Goal: Communication & Community: Answer question/provide support

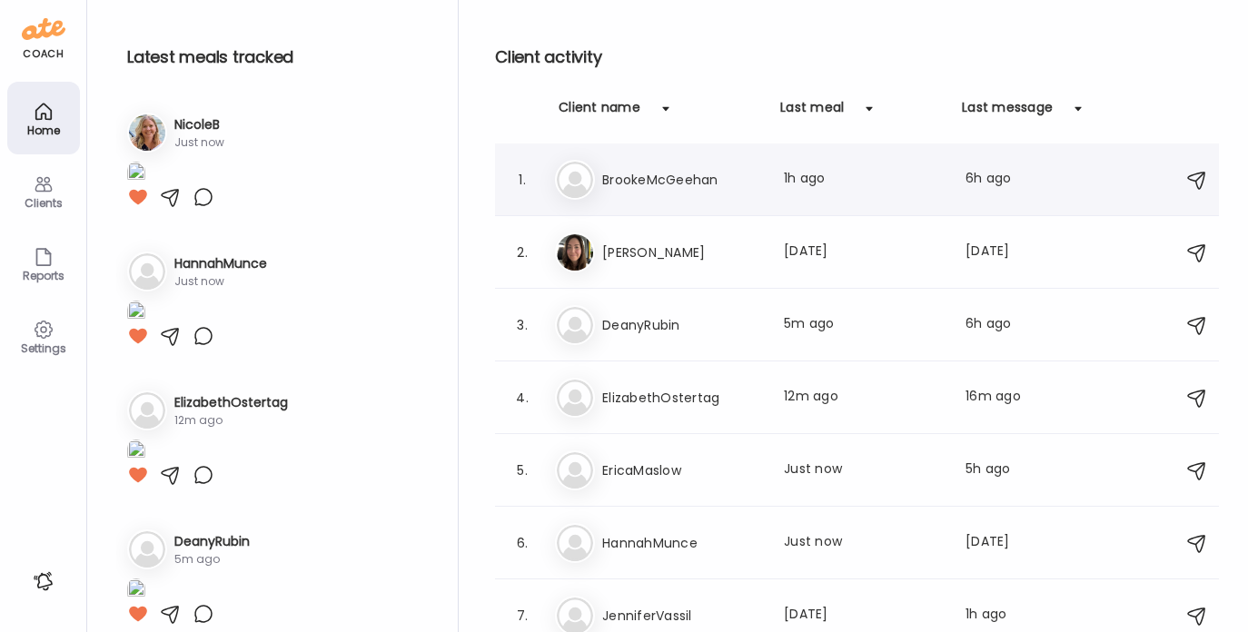
click at [646, 185] on h3 "BrookeMcGeehan" at bounding box center [682, 180] width 160 height 22
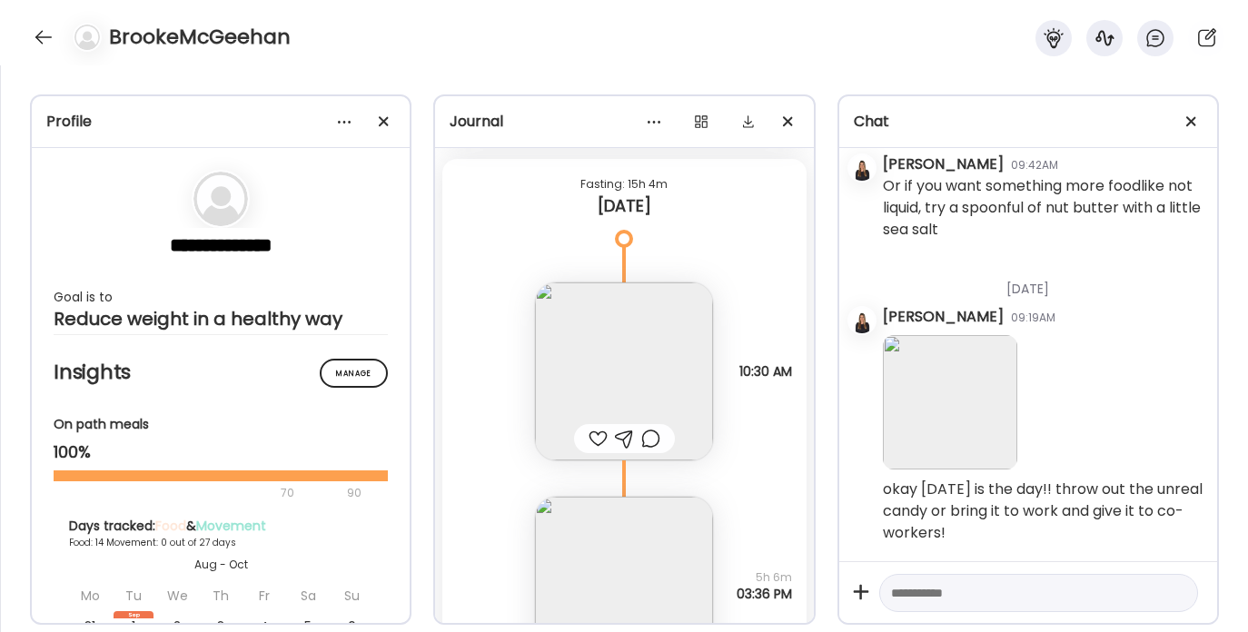
scroll to position [12711, 0]
click at [604, 391] on img at bounding box center [624, 371] width 178 height 178
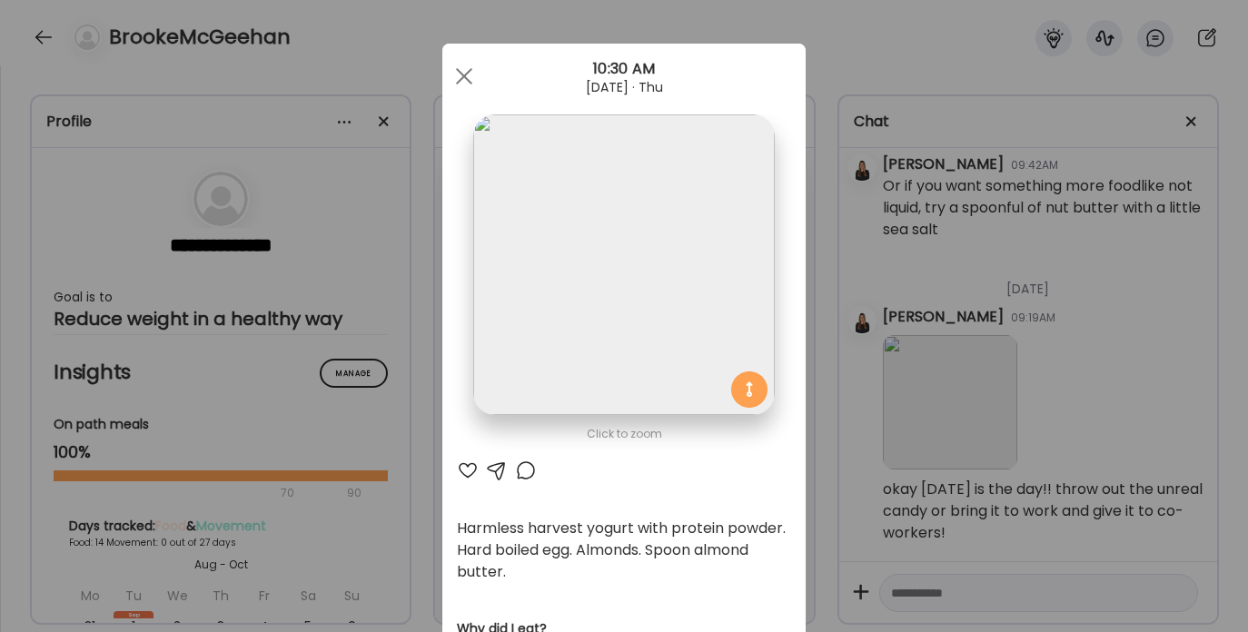
click at [457, 473] on div at bounding box center [468, 471] width 22 height 22
click at [460, 75] on div at bounding box center [464, 76] width 36 height 36
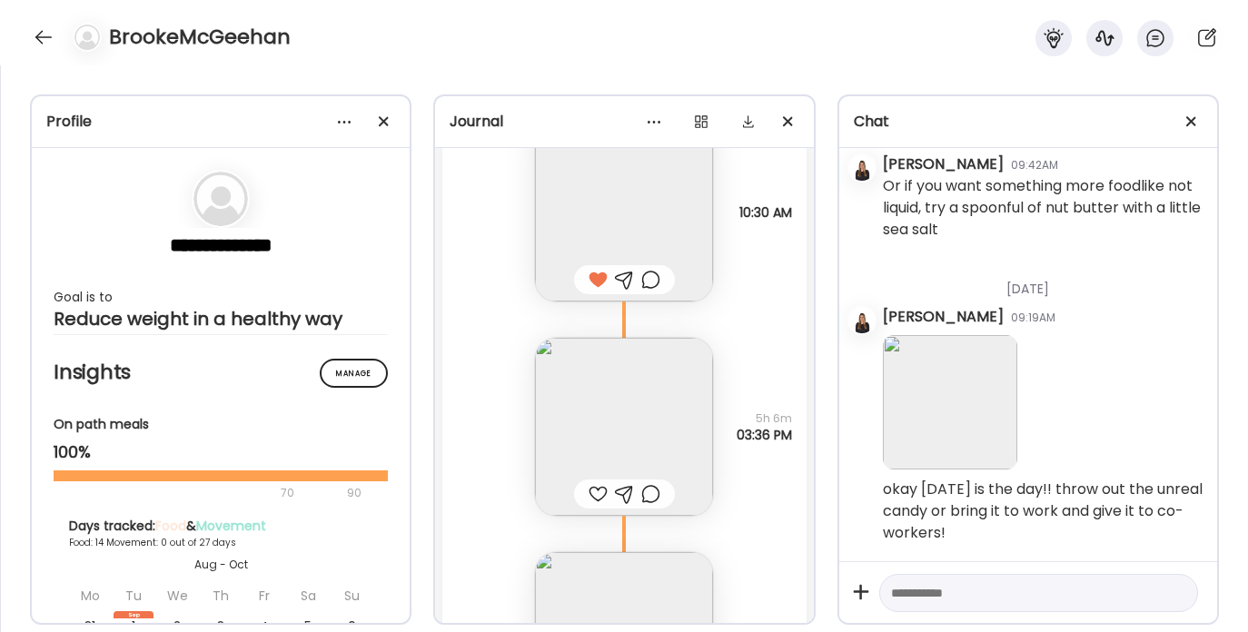
scroll to position [12877, 0]
click at [611, 381] on img at bounding box center [624, 420] width 178 height 178
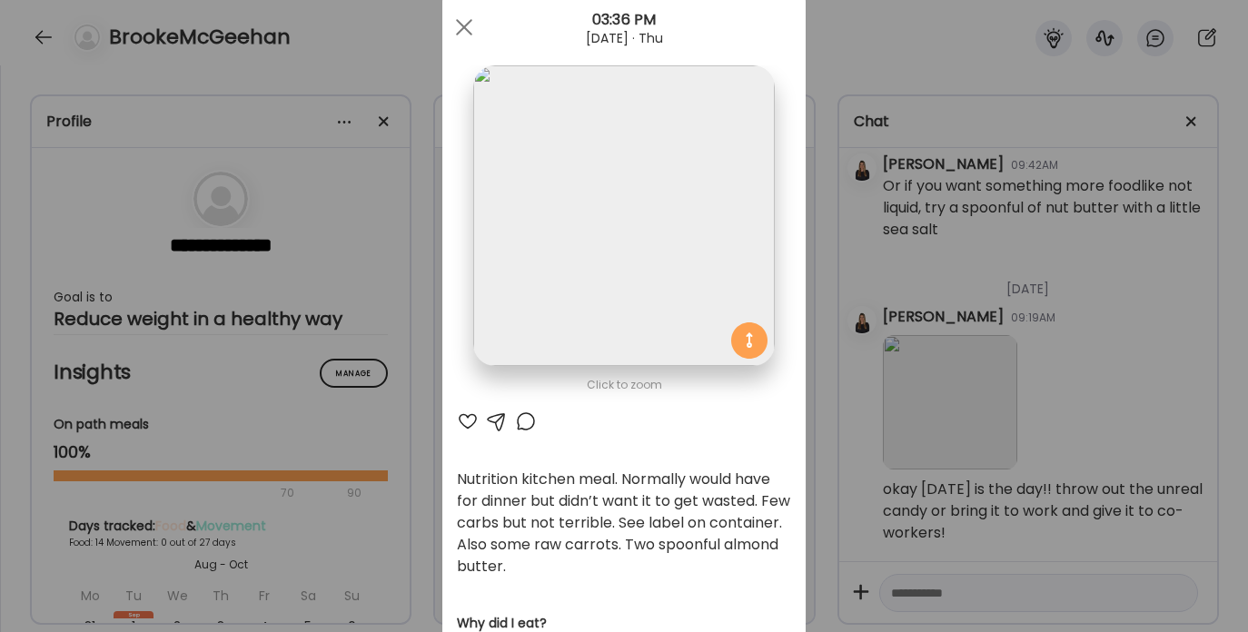
scroll to position [54, 0]
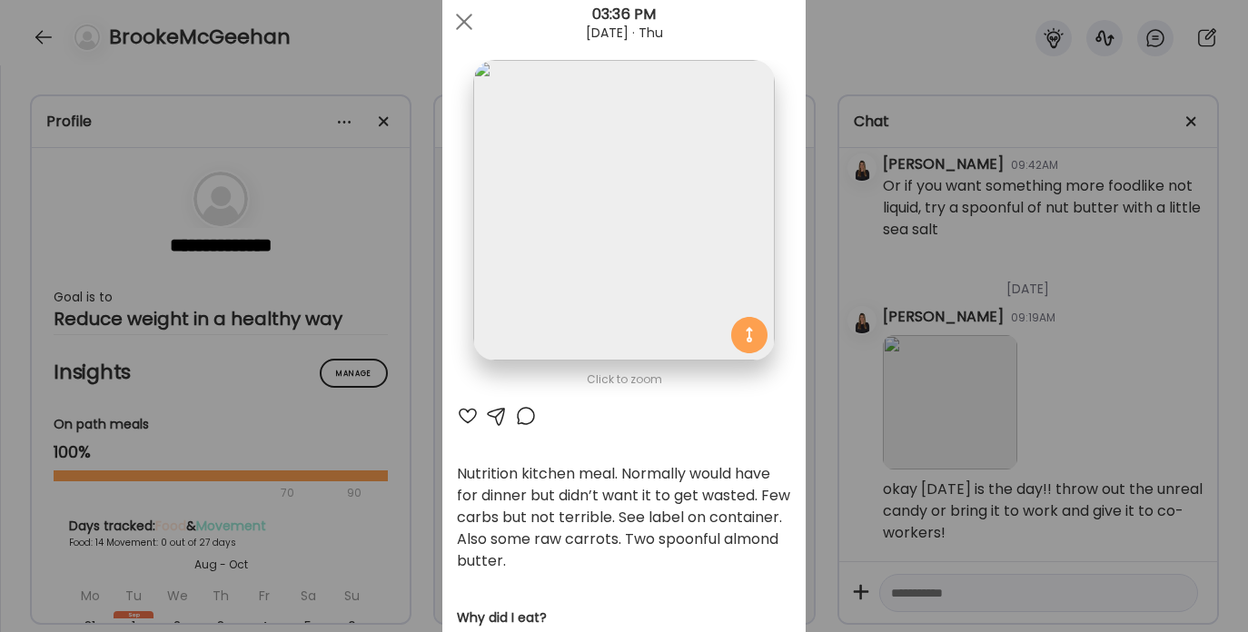
click at [457, 415] on div at bounding box center [468, 416] width 22 height 22
click at [456, 15] on span at bounding box center [464, 22] width 16 height 16
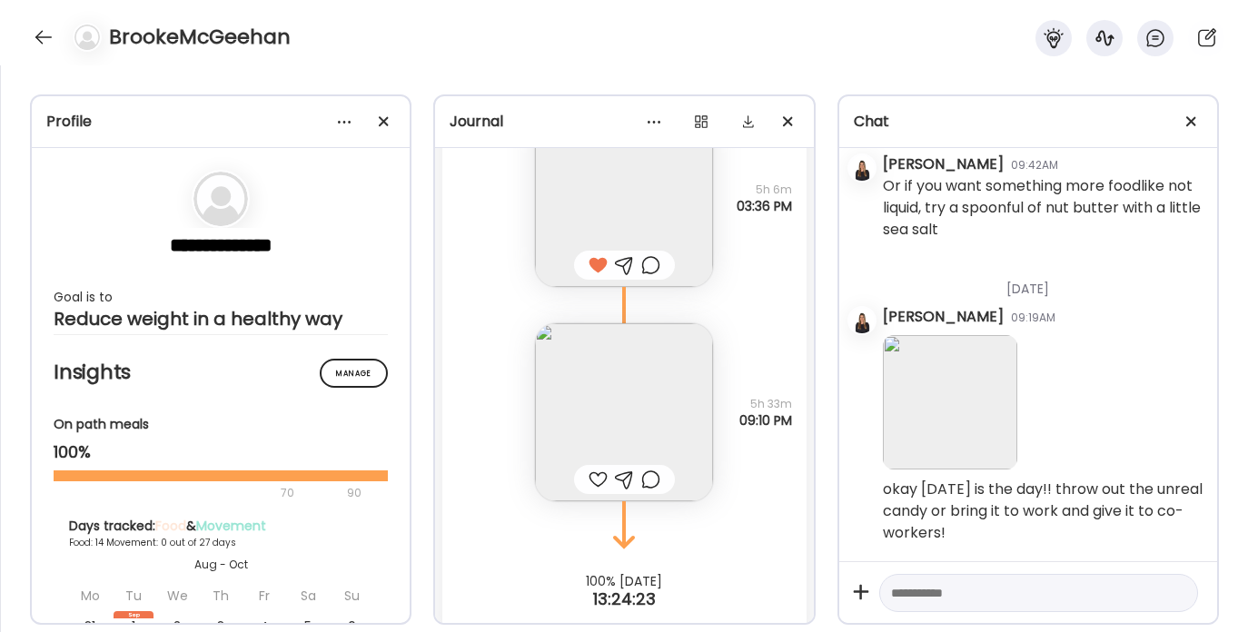
scroll to position [13129, 0]
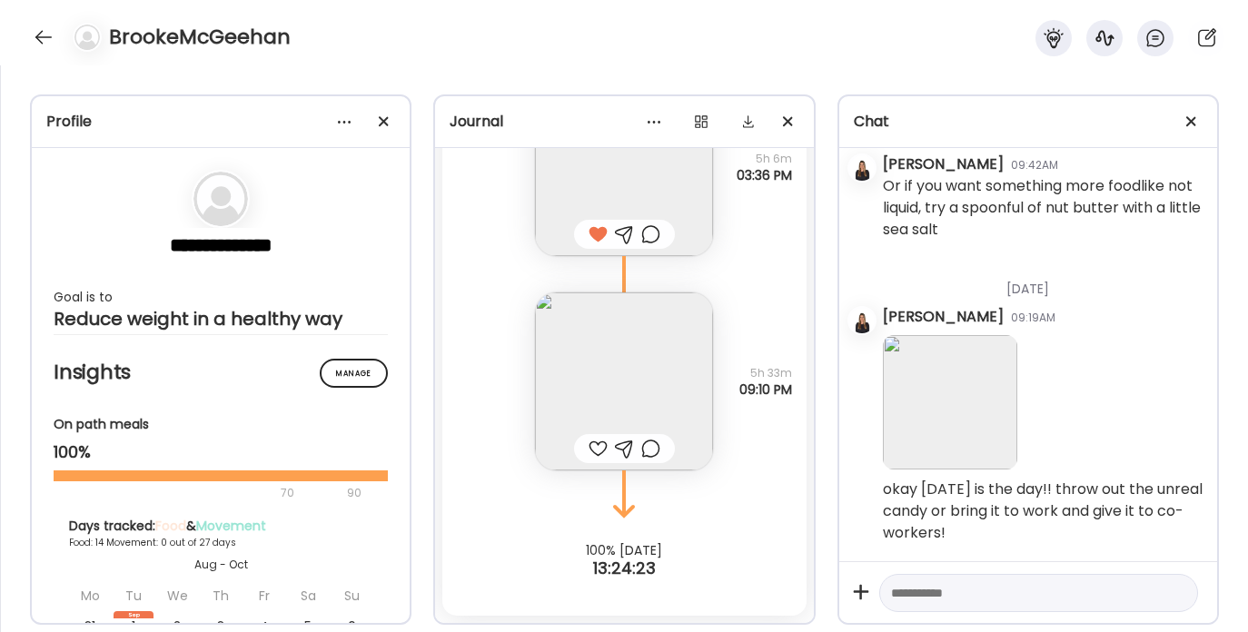
click at [571, 396] on img at bounding box center [624, 381] width 178 height 178
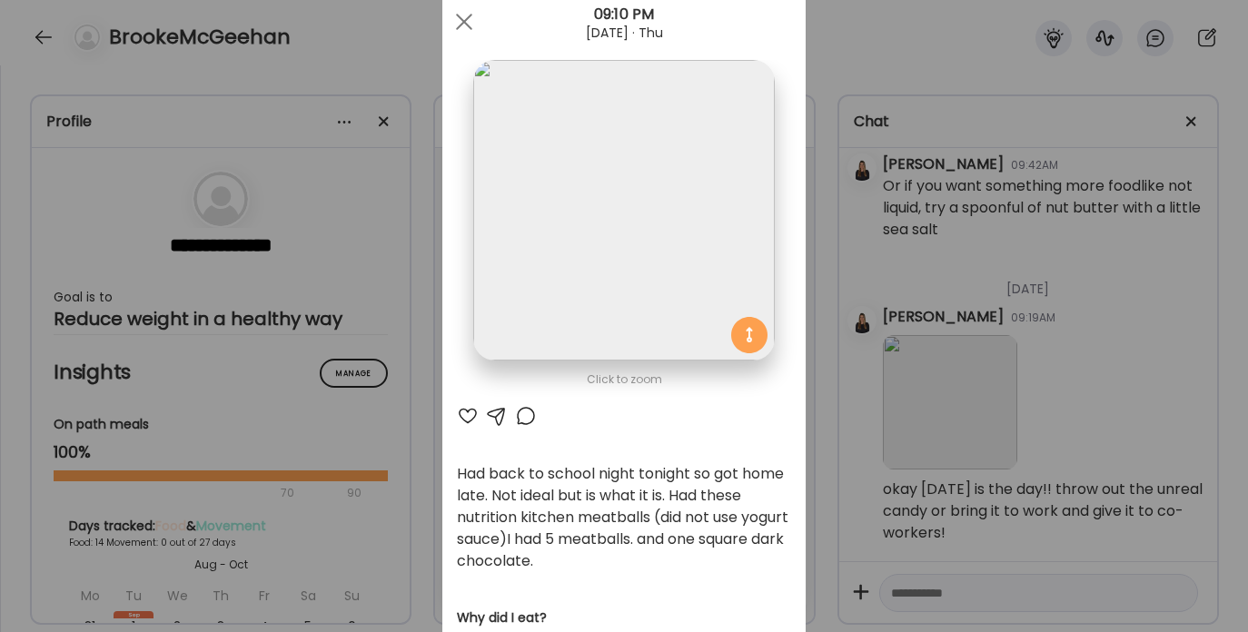
click at [457, 415] on div at bounding box center [468, 416] width 22 height 22
click at [455, 27] on div at bounding box center [464, 22] width 36 height 36
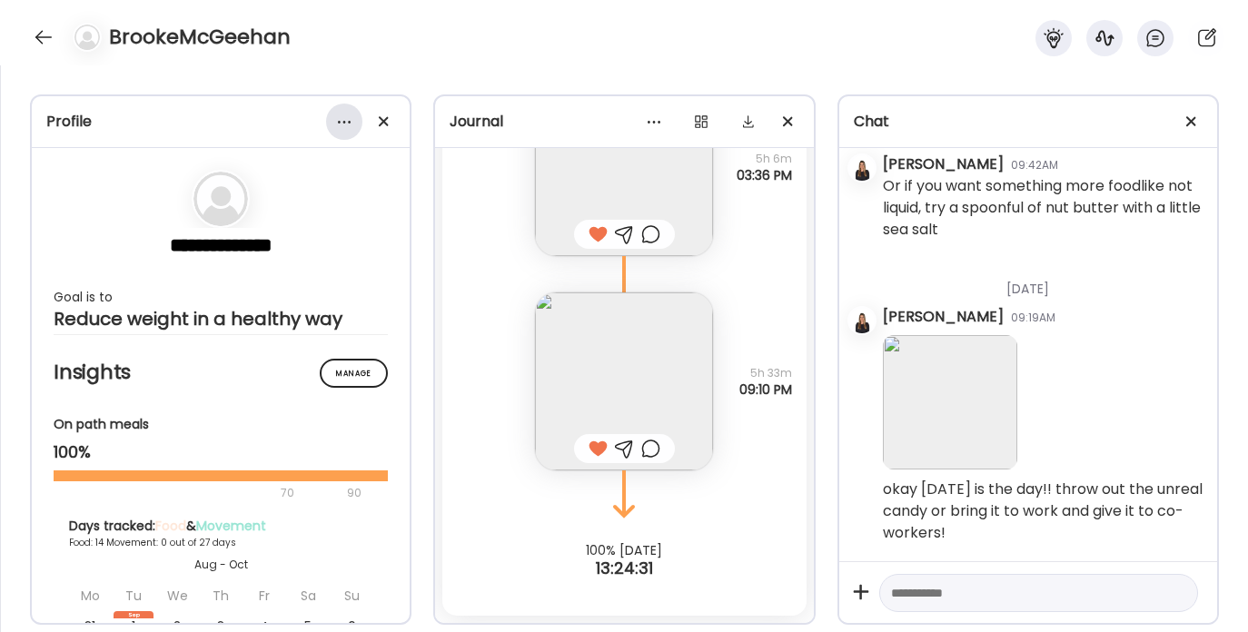
click at [348, 112] on div at bounding box center [344, 122] width 36 height 36
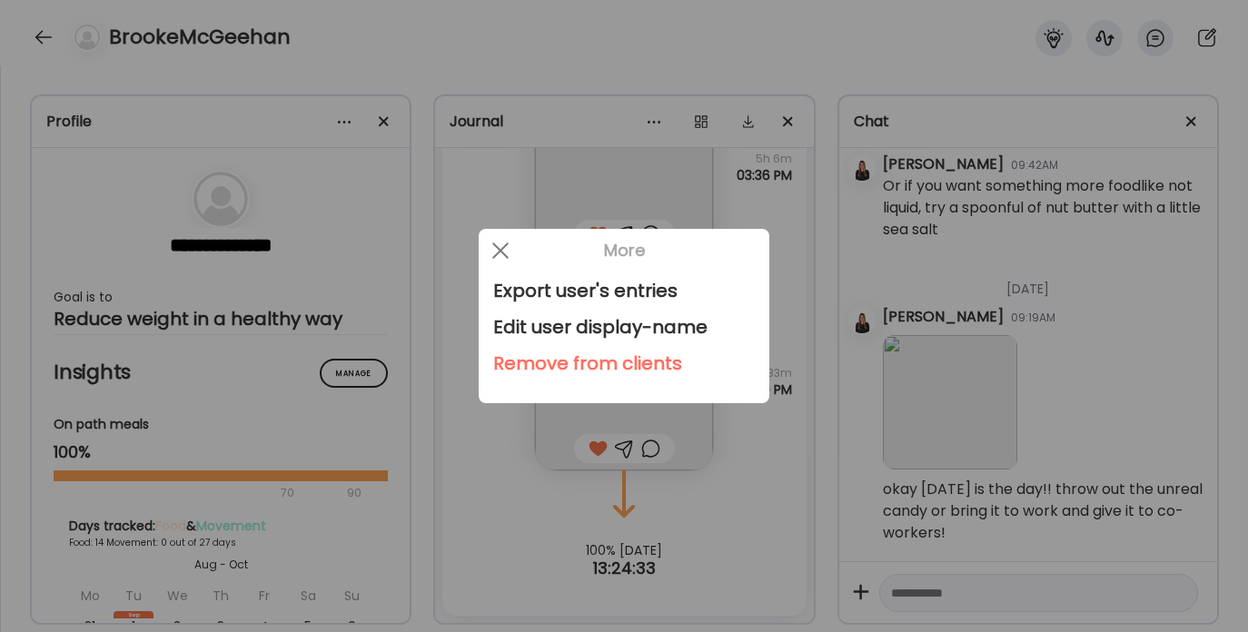
click at [538, 359] on div "Remove from clients" at bounding box center [624, 363] width 262 height 36
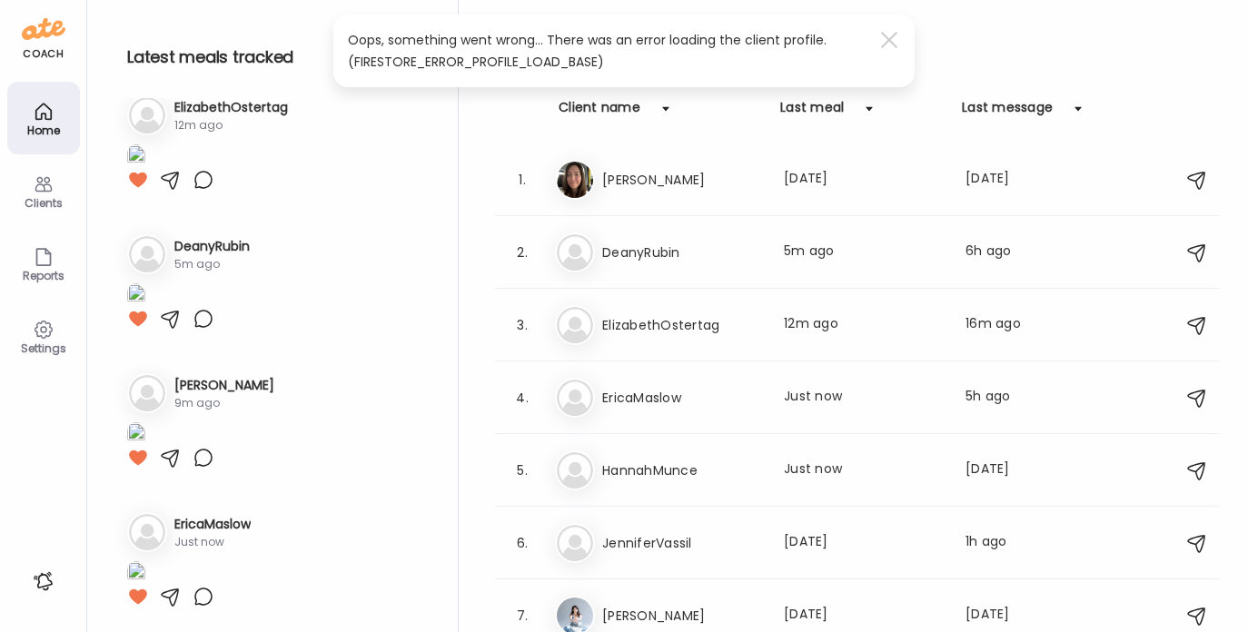
scroll to position [297, 0]
click at [655, 259] on h3 "DeanyRubin" at bounding box center [682, 253] width 160 height 22
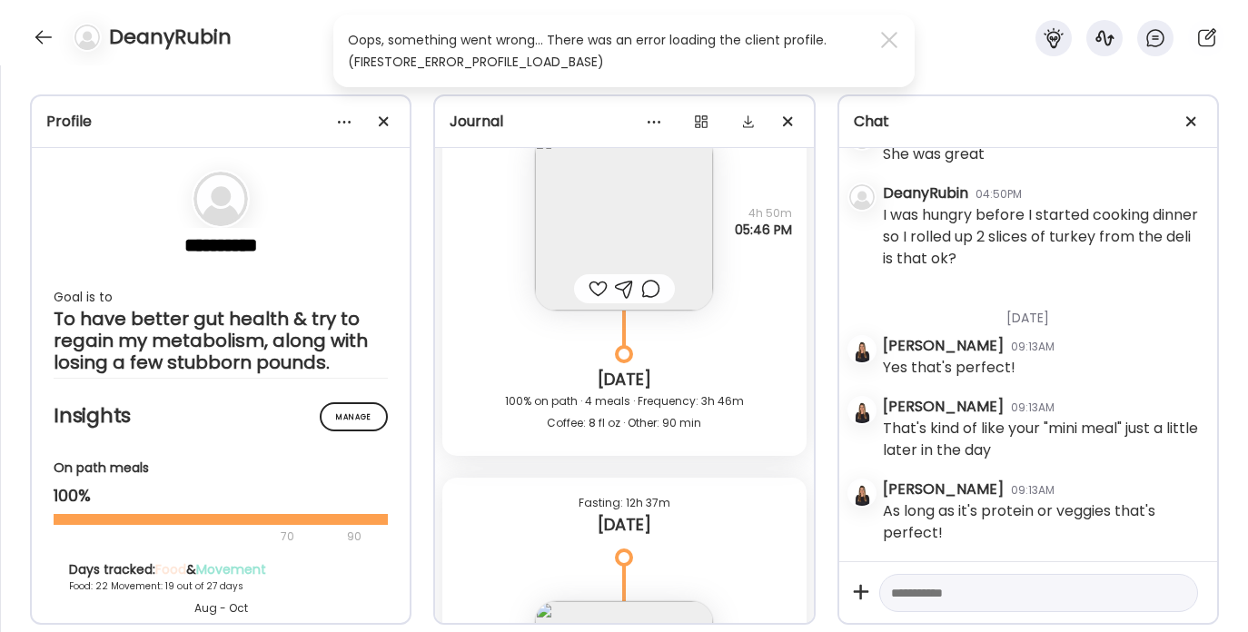
scroll to position [21827, 0]
click at [613, 213] on img at bounding box center [624, 223] width 178 height 178
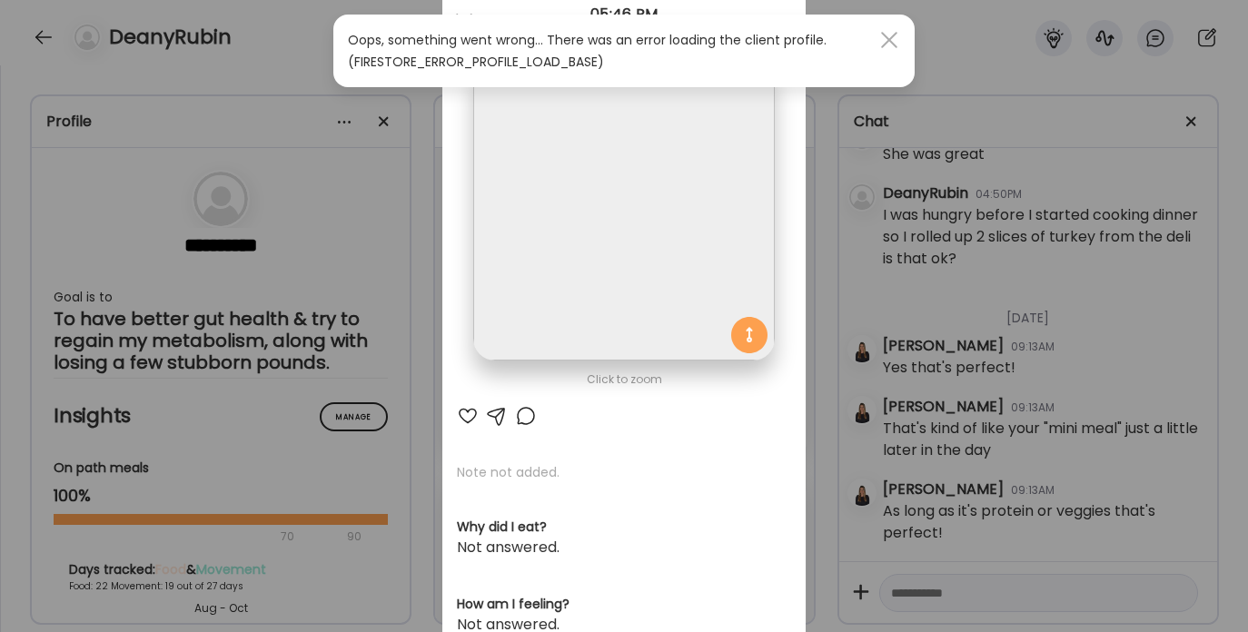
click at [886, 33] on div at bounding box center [889, 40] width 36 height 36
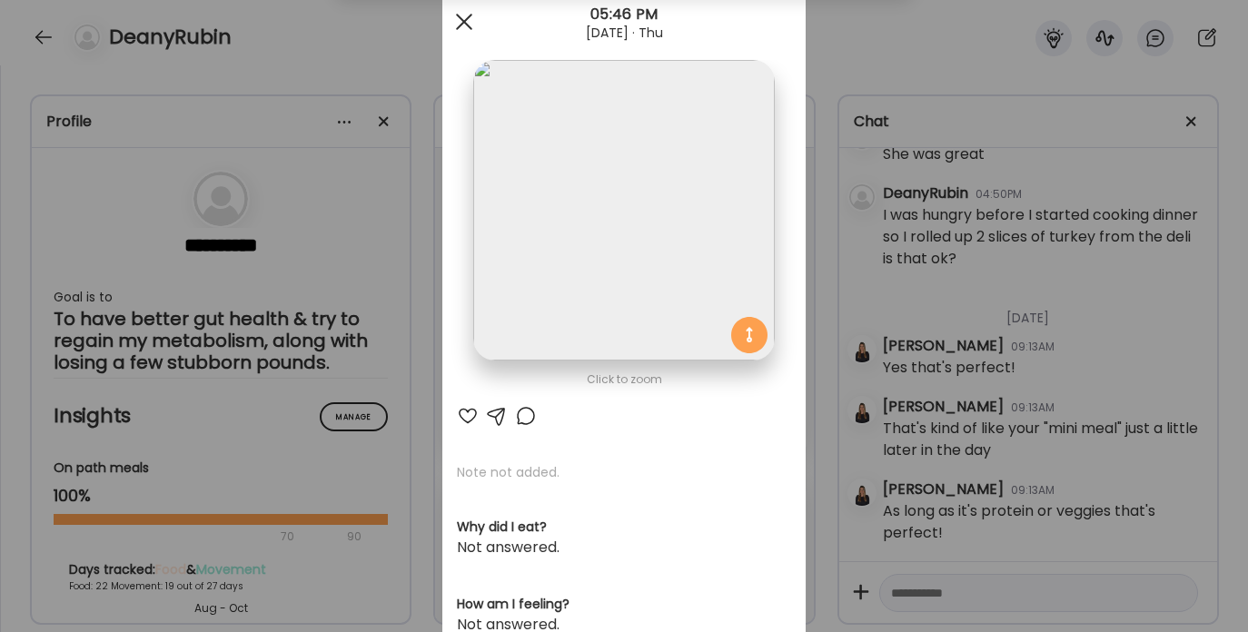
click at [452, 22] on div at bounding box center [464, 22] width 36 height 36
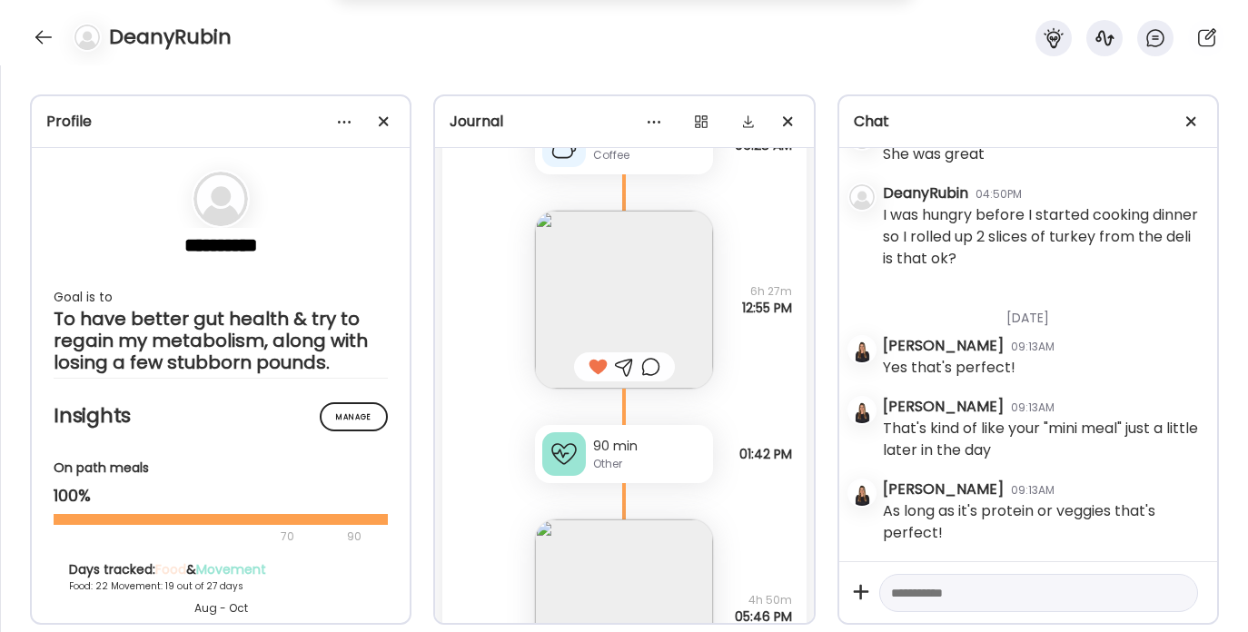
scroll to position [21403, 0]
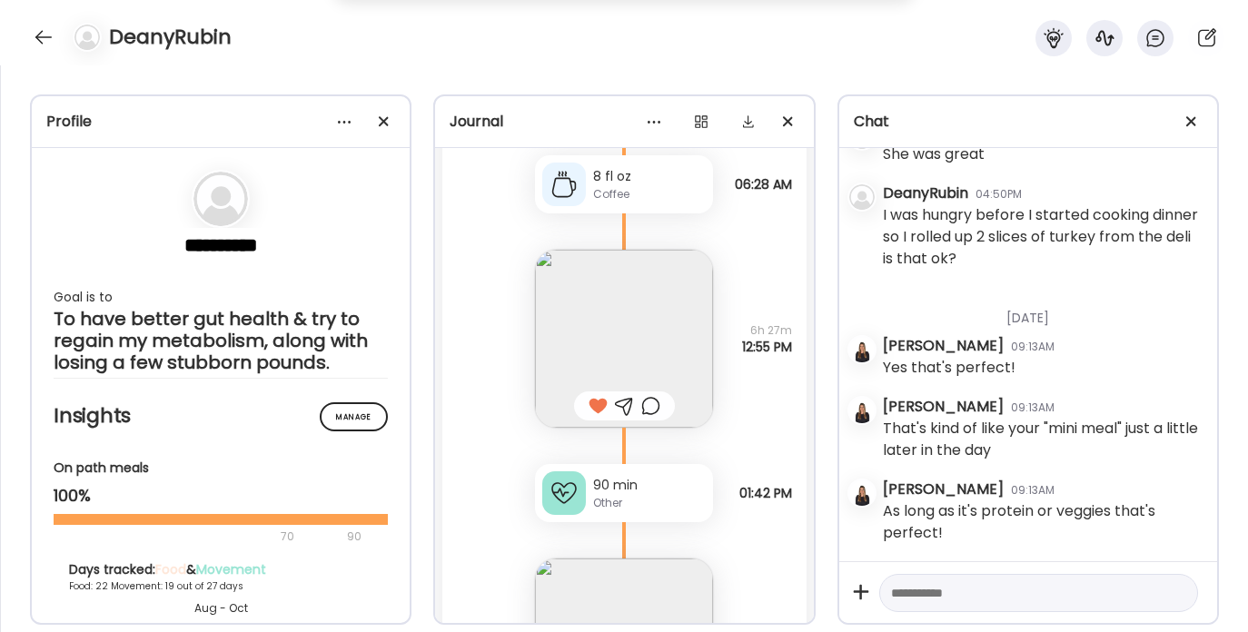
click at [593, 495] on div "90 min" at bounding box center [649, 485] width 113 height 19
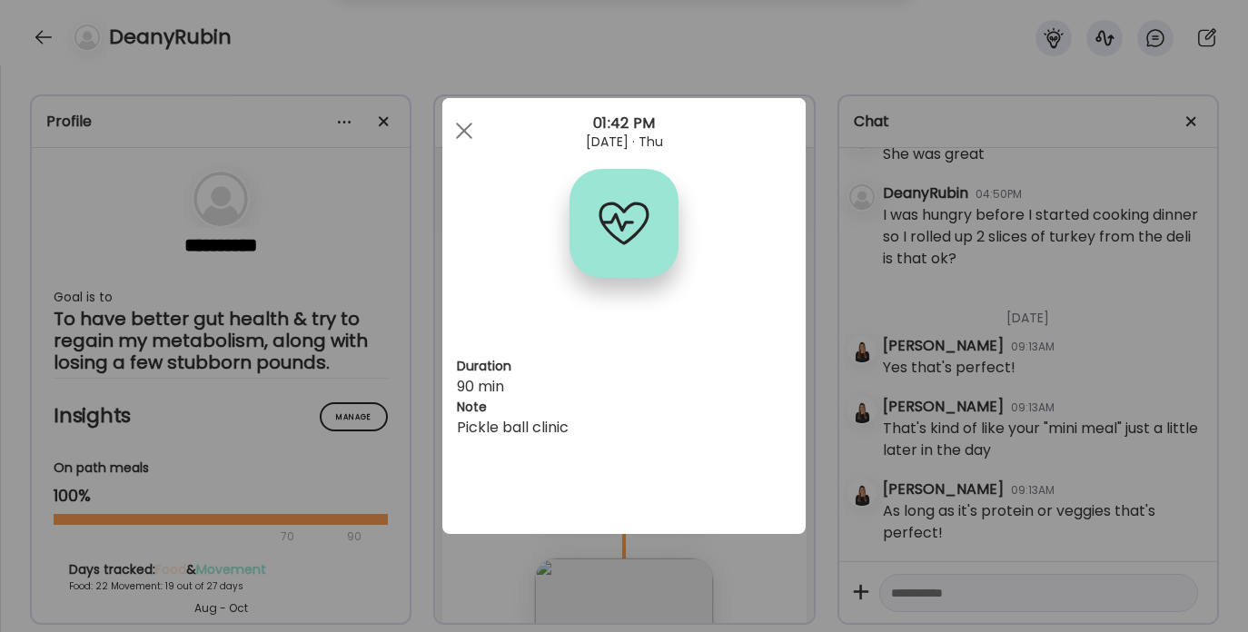
scroll to position [0, 0]
click at [460, 114] on div at bounding box center [464, 131] width 36 height 36
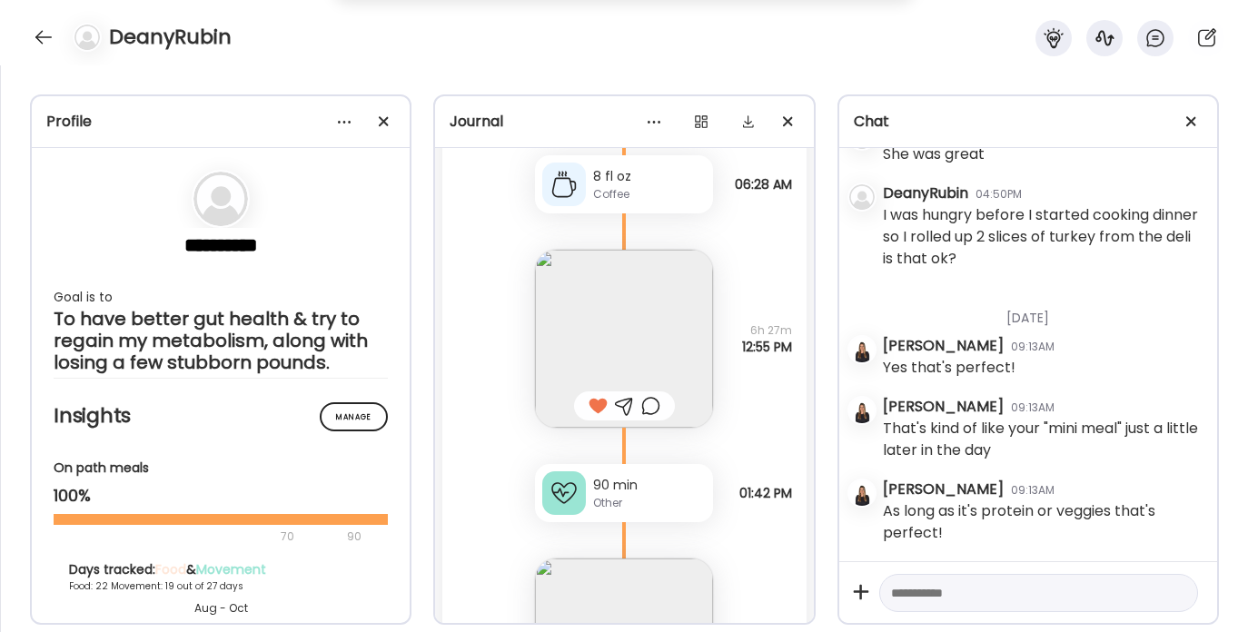
click at [44, 31] on div at bounding box center [43, 37] width 29 height 29
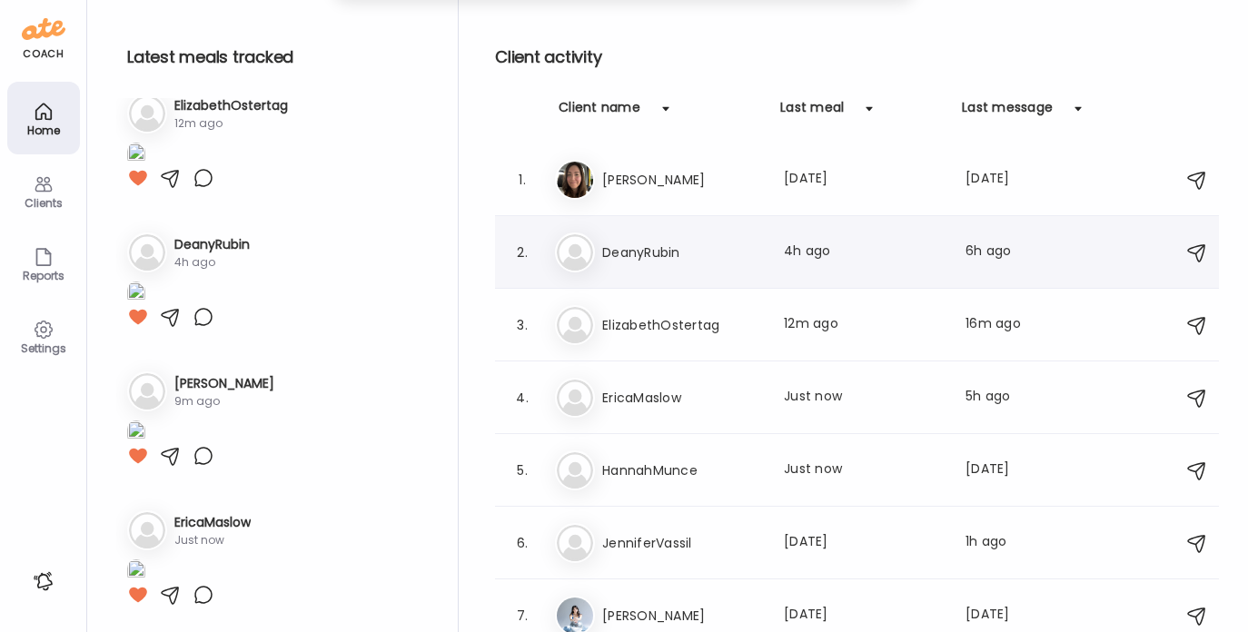
click at [642, 257] on h3 "DeanyRubin" at bounding box center [682, 253] width 160 height 22
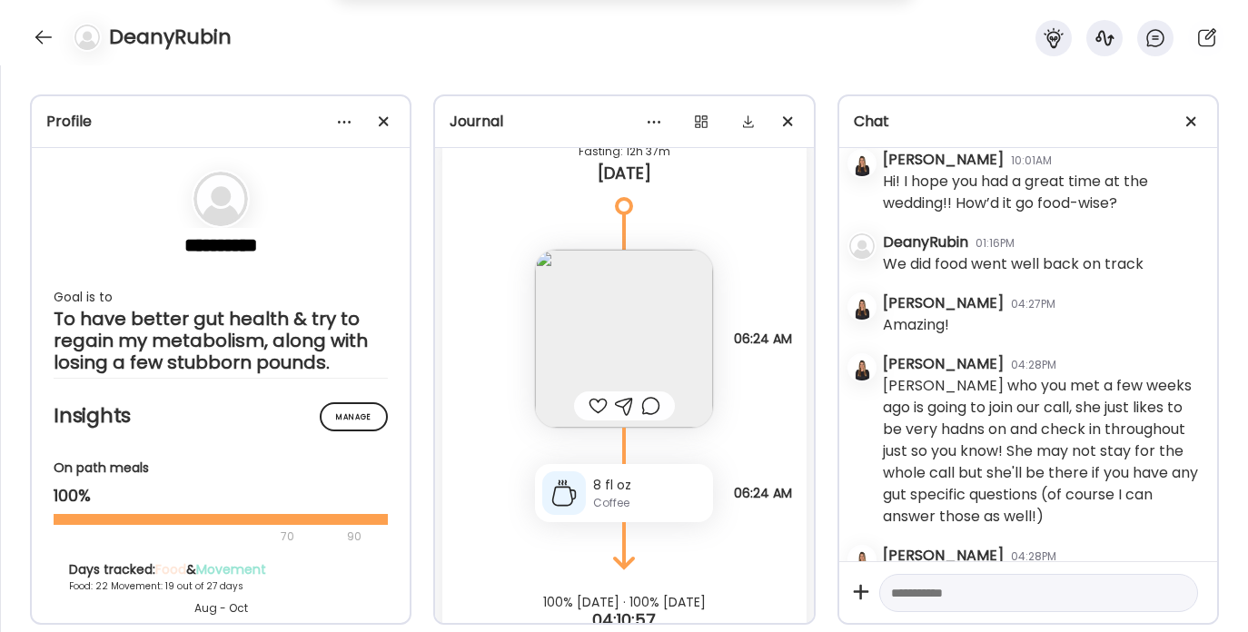
scroll to position [6668, 0]
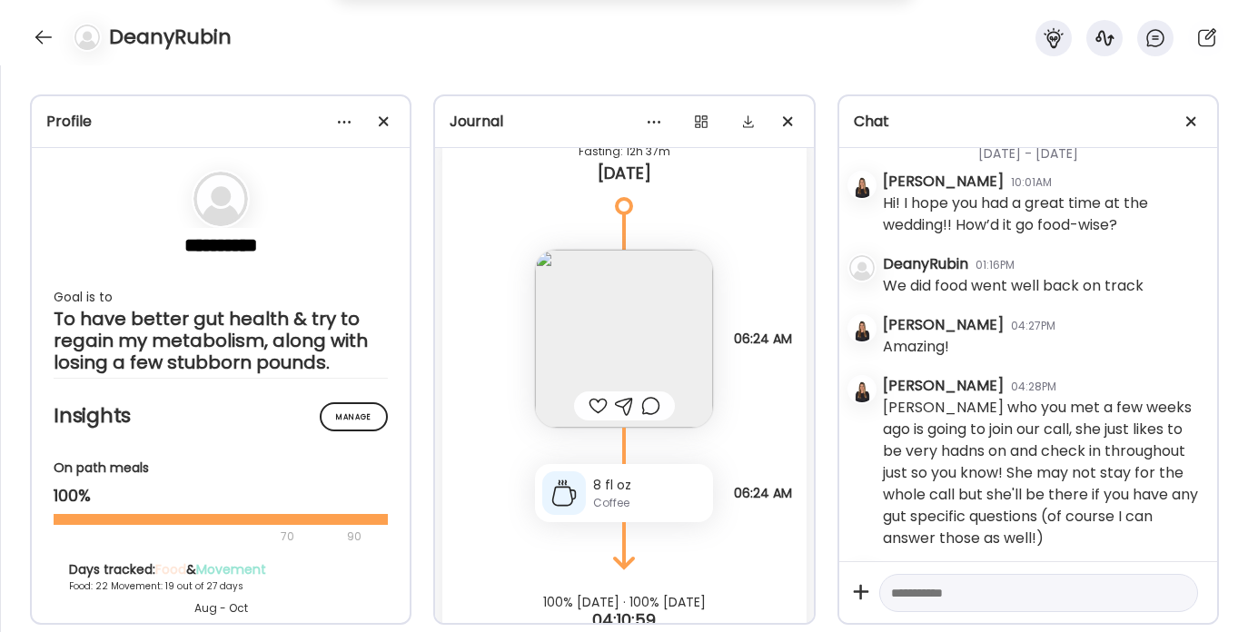
click at [934, 597] on textarea at bounding box center [1022, 593] width 262 height 22
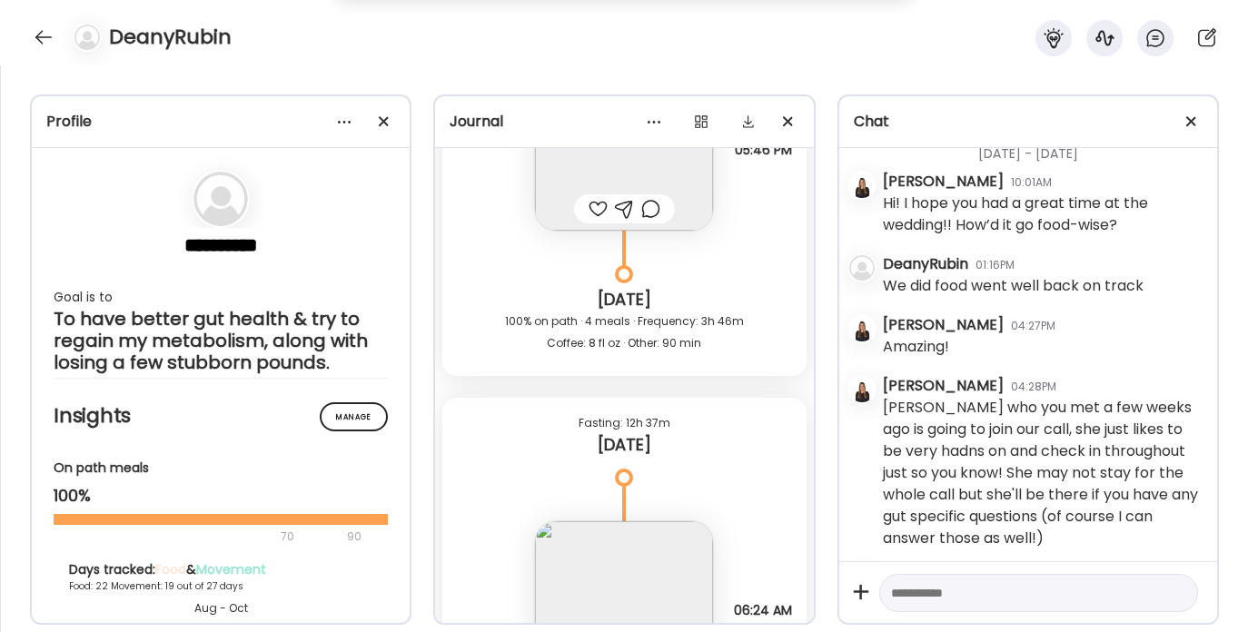
scroll to position [21907, 0]
click at [618, 222] on div at bounding box center [624, 211] width 19 height 22
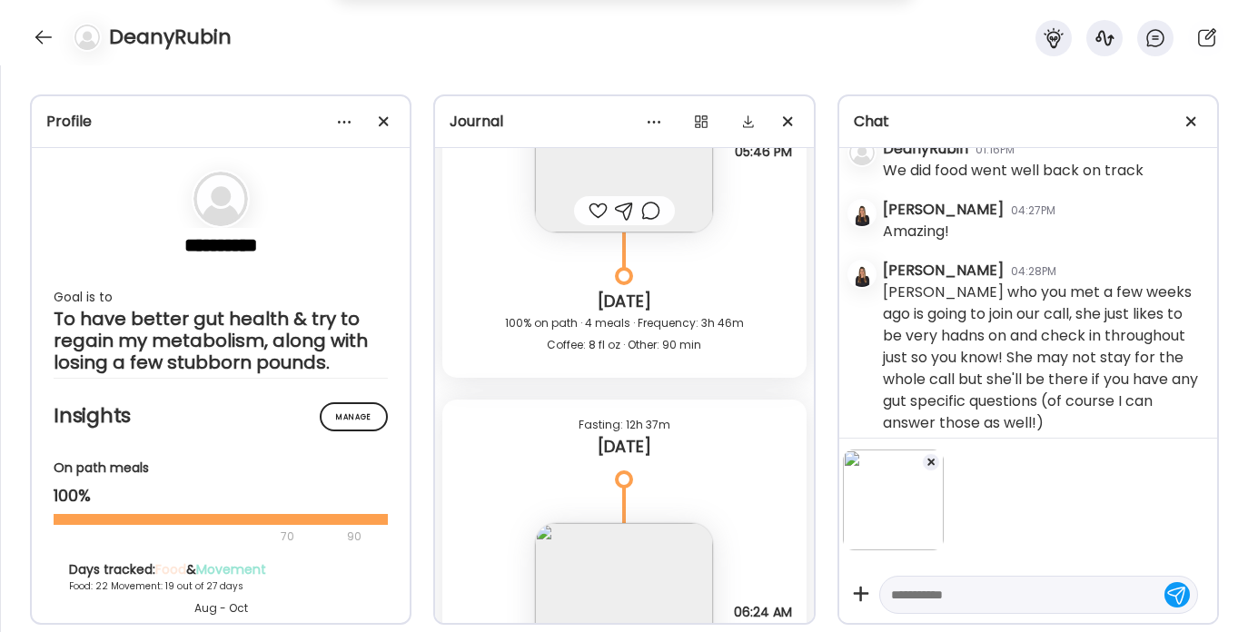
click at [903, 596] on textarea at bounding box center [1022, 595] width 262 height 22
type textarea "**********"
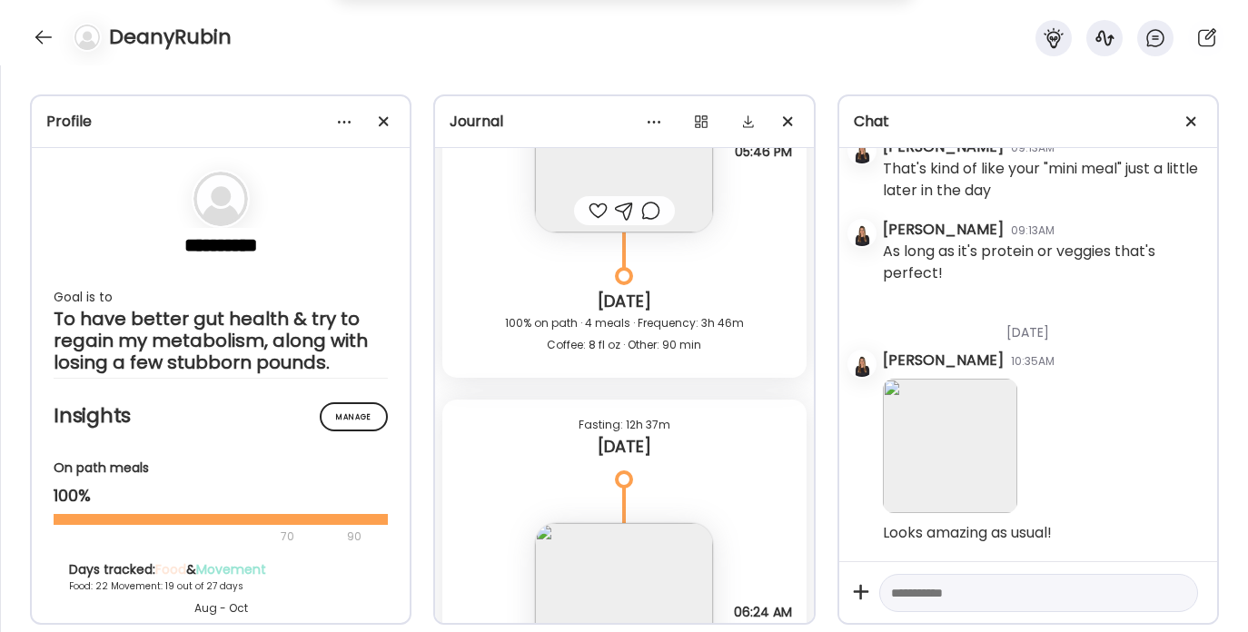
scroll to position [7930, 0]
click at [906, 588] on textarea at bounding box center [1022, 593] width 262 height 22
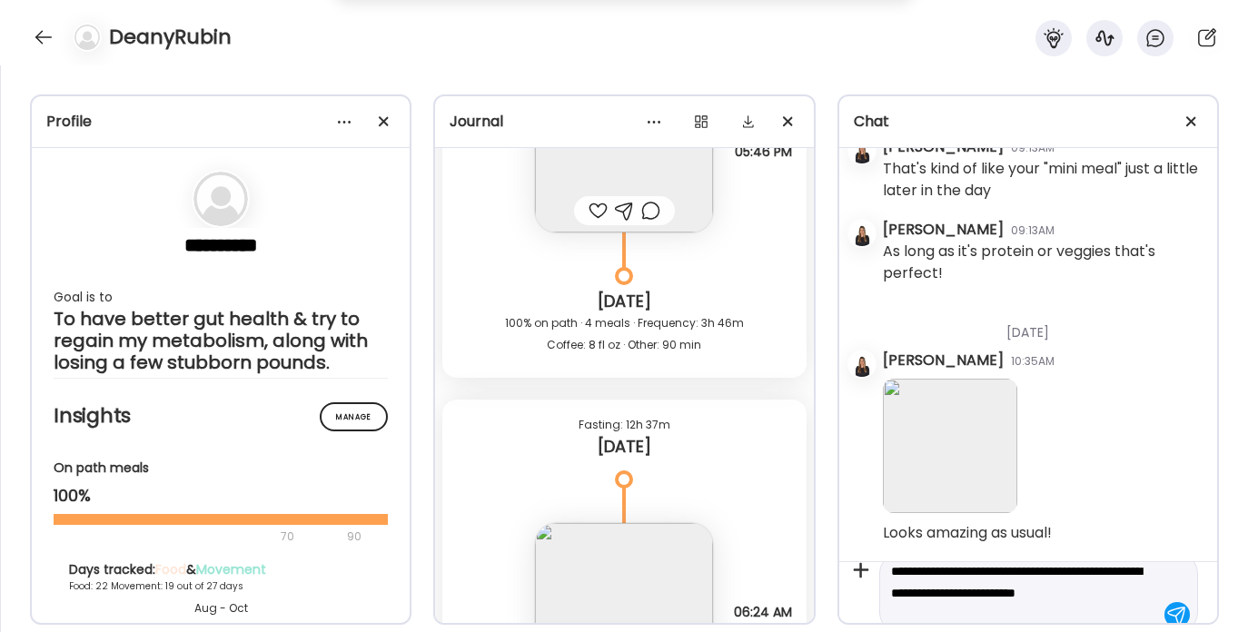
scroll to position [43, 0]
type textarea "**********"
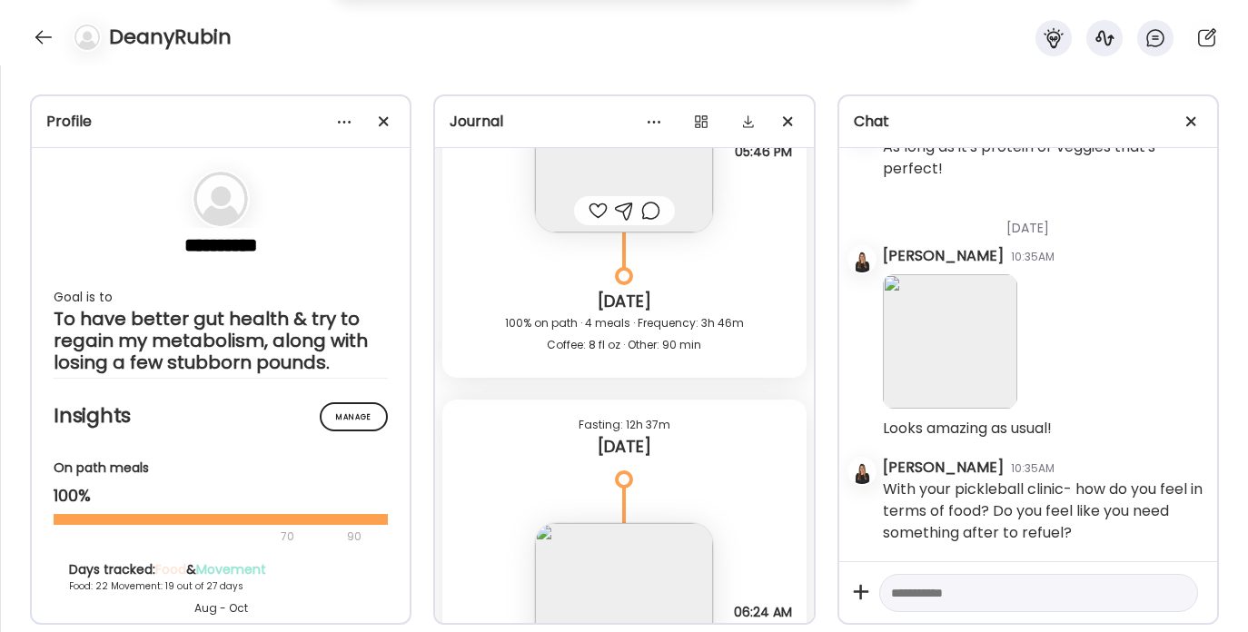
scroll to position [8035, 0]
click at [51, 47] on div at bounding box center [43, 37] width 29 height 29
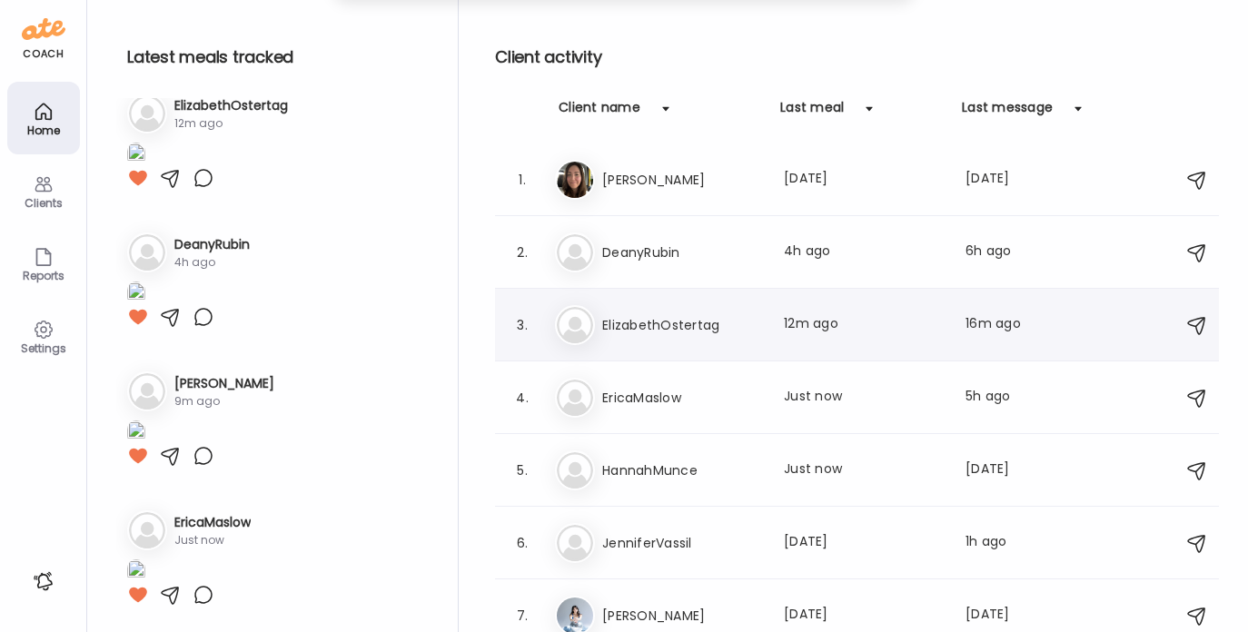
click at [646, 320] on h3 "ElizabethOstertag" at bounding box center [682, 325] width 160 height 22
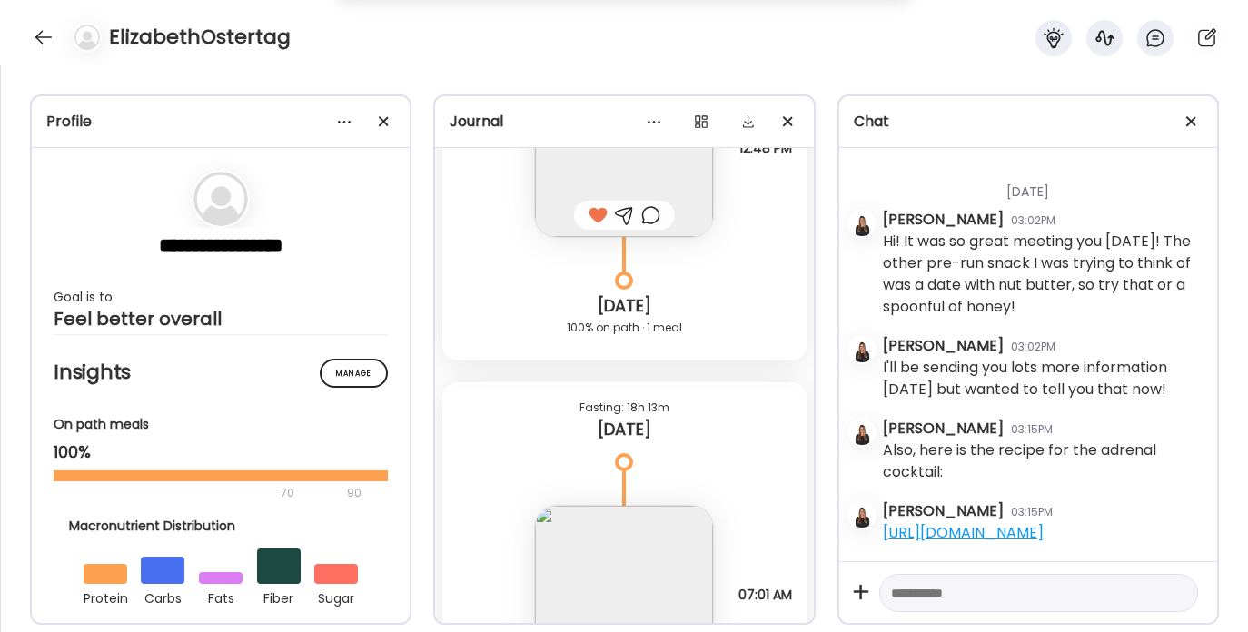
scroll to position [470, 0]
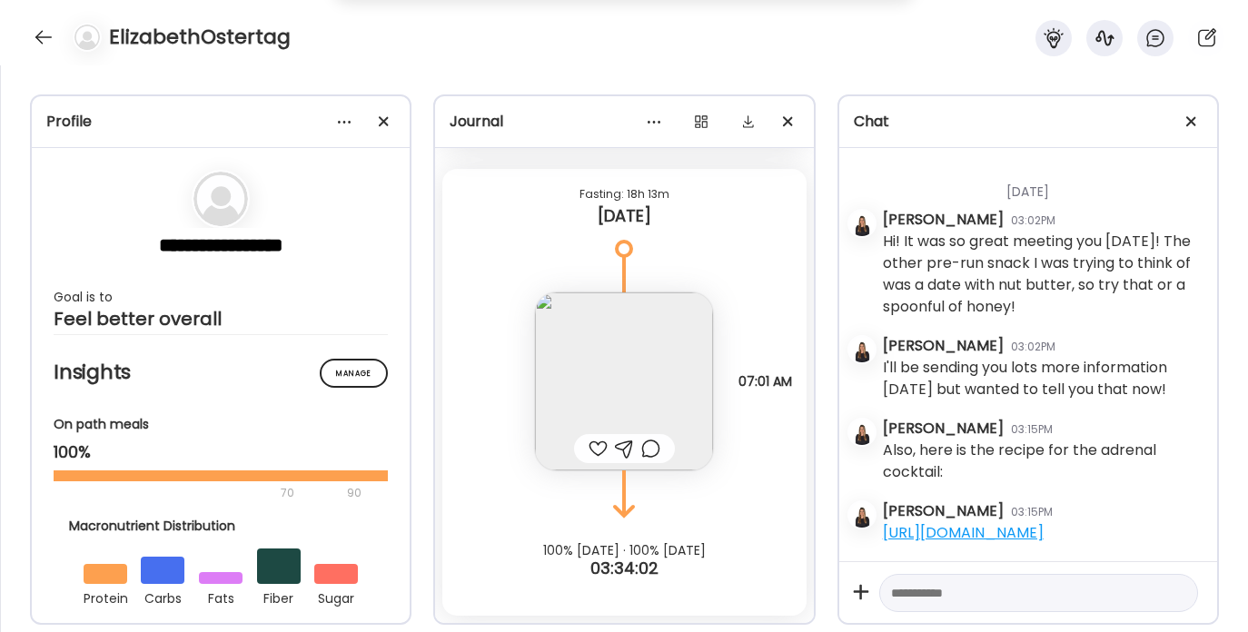
click at [619, 356] on img at bounding box center [624, 381] width 178 height 178
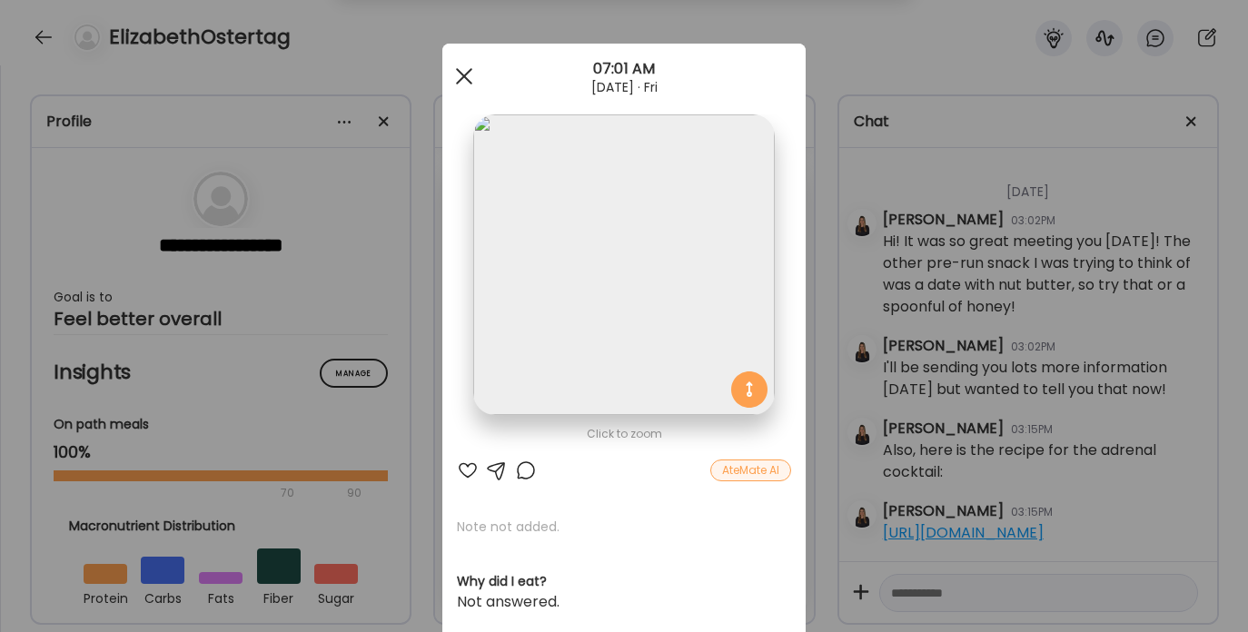
click at [455, 69] on div at bounding box center [464, 76] width 36 height 36
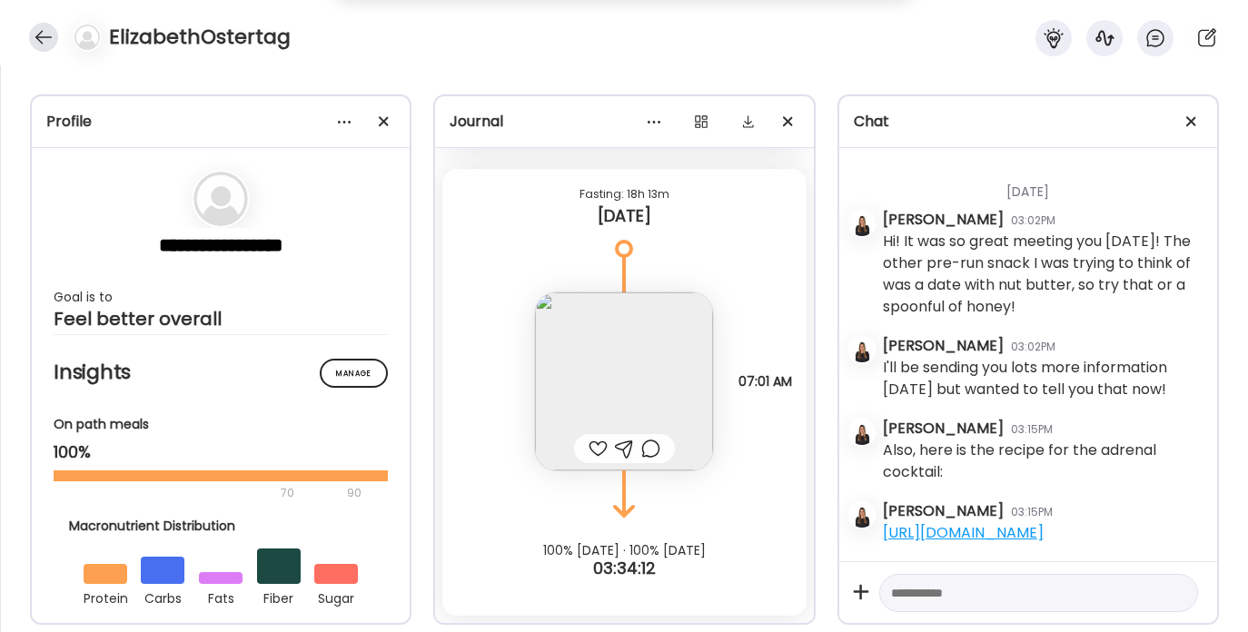
click at [34, 38] on div at bounding box center [43, 37] width 29 height 29
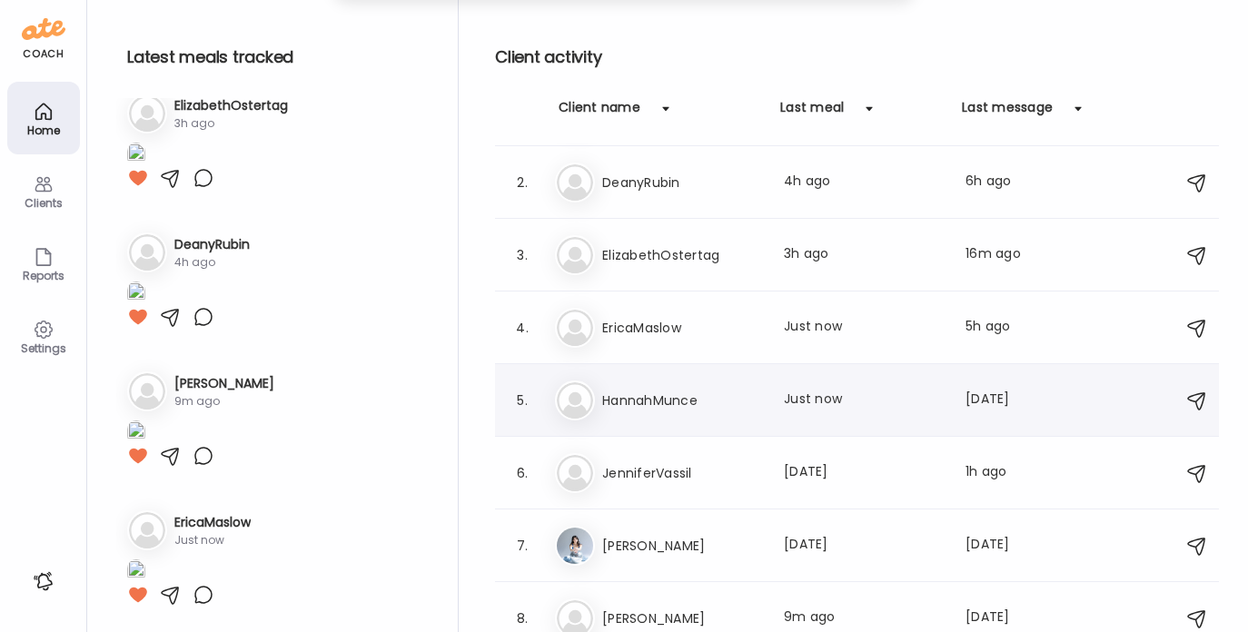
scroll to position [87, 0]
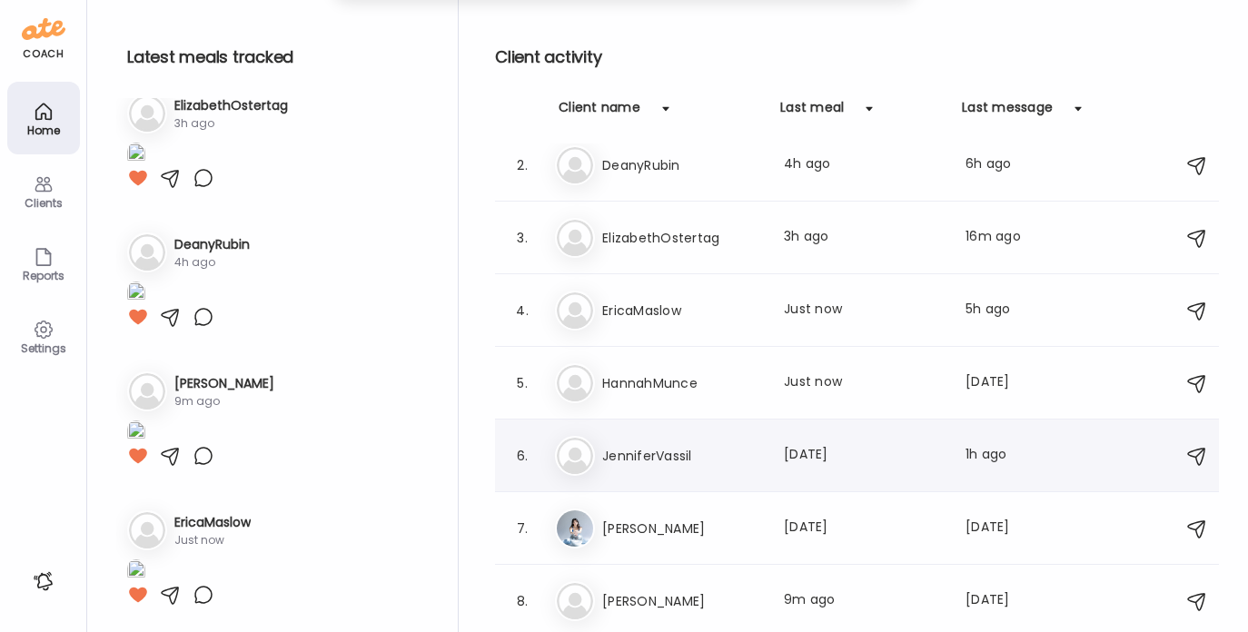
click at [687, 456] on h3 "JenniferVassil" at bounding box center [682, 456] width 160 height 22
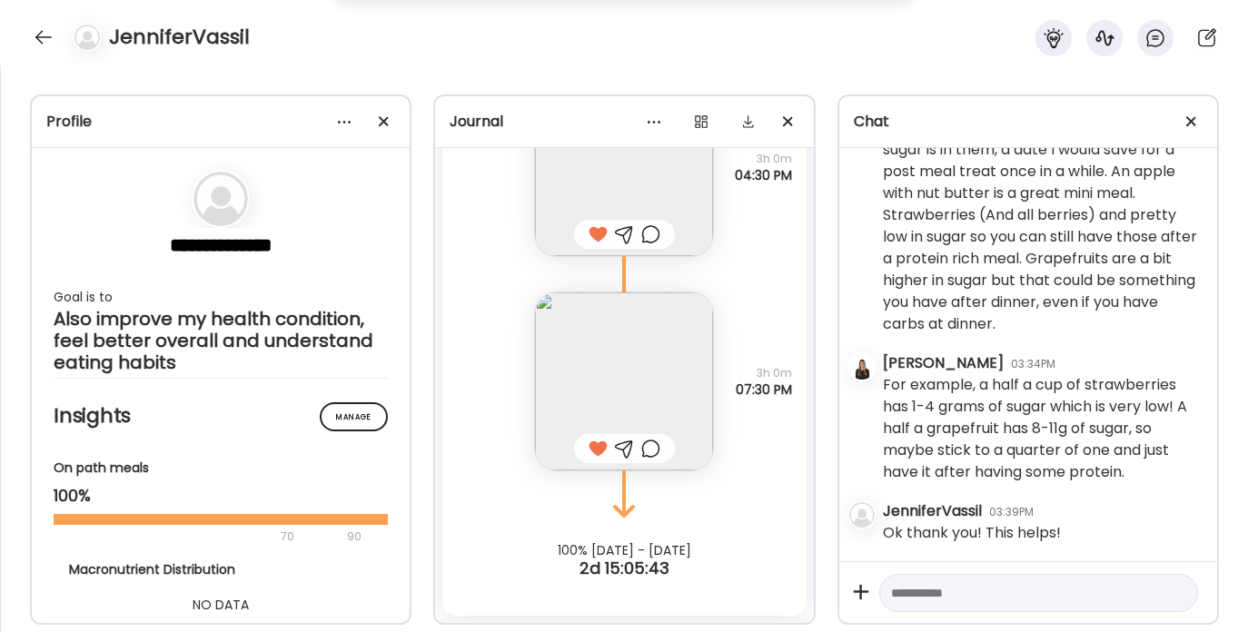
scroll to position [1875, 0]
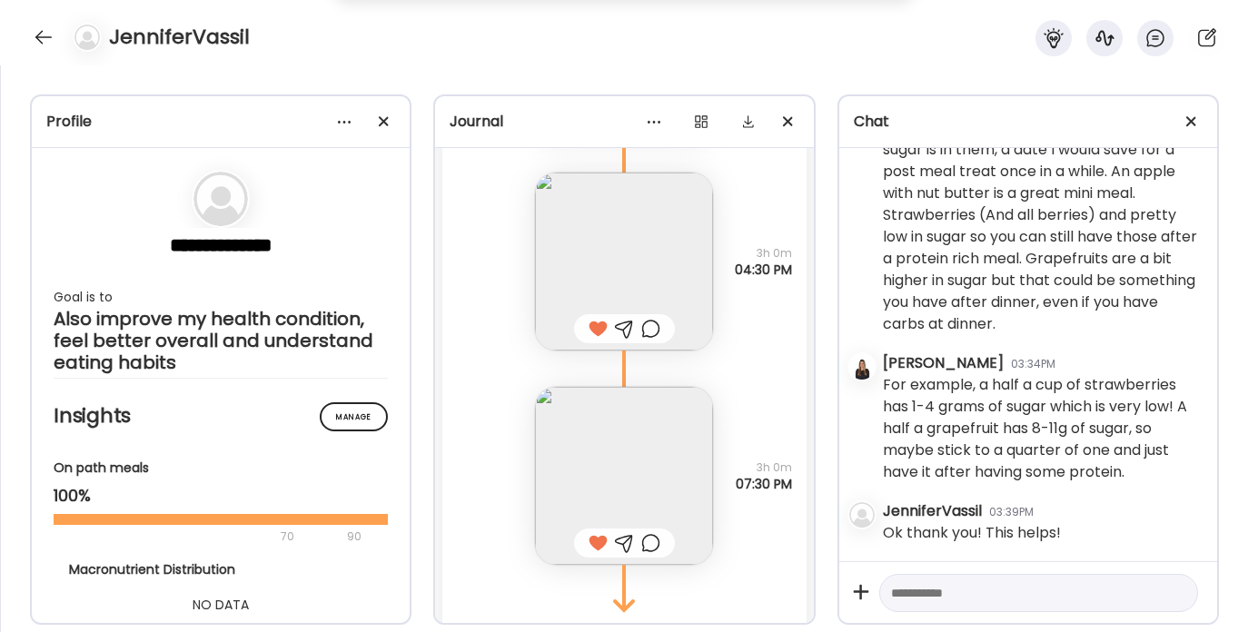
click at [921, 597] on textarea at bounding box center [1022, 593] width 262 height 22
type textarea "**********"
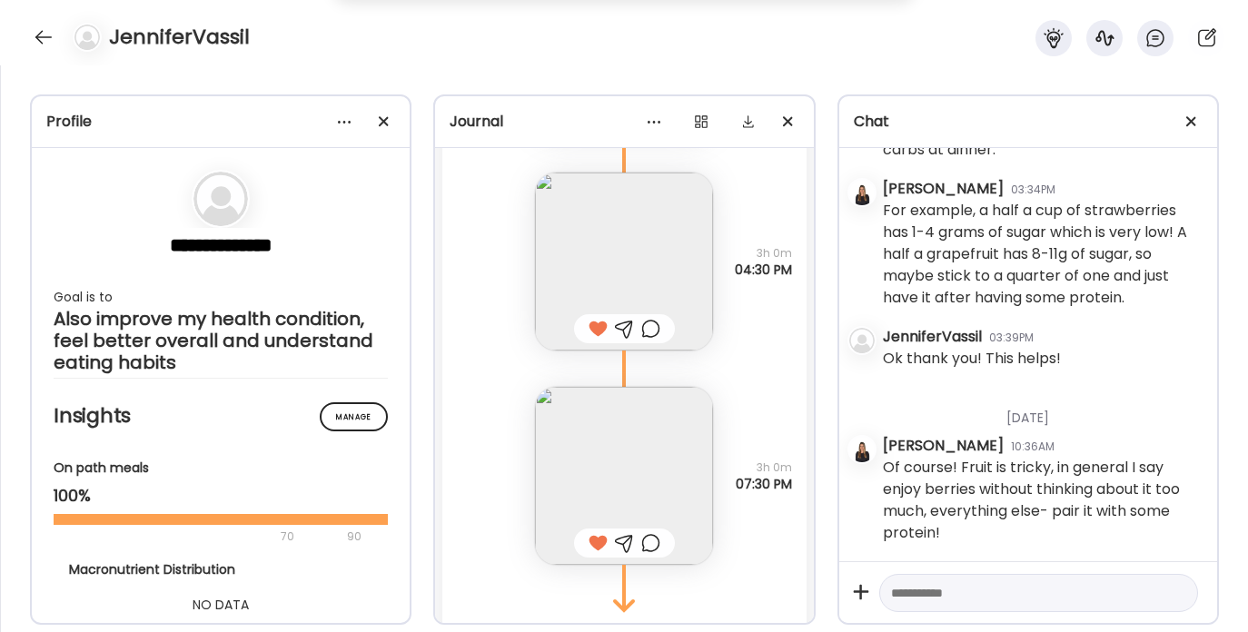
scroll to position [1970, 0]
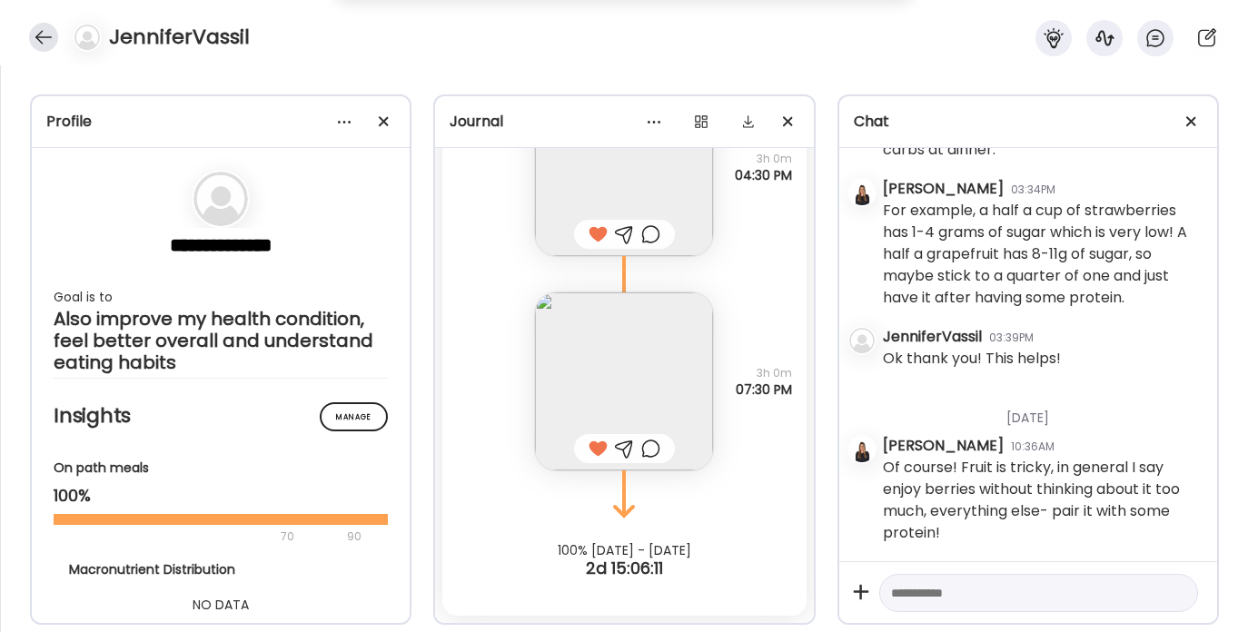
click at [54, 32] on div at bounding box center [43, 37] width 29 height 29
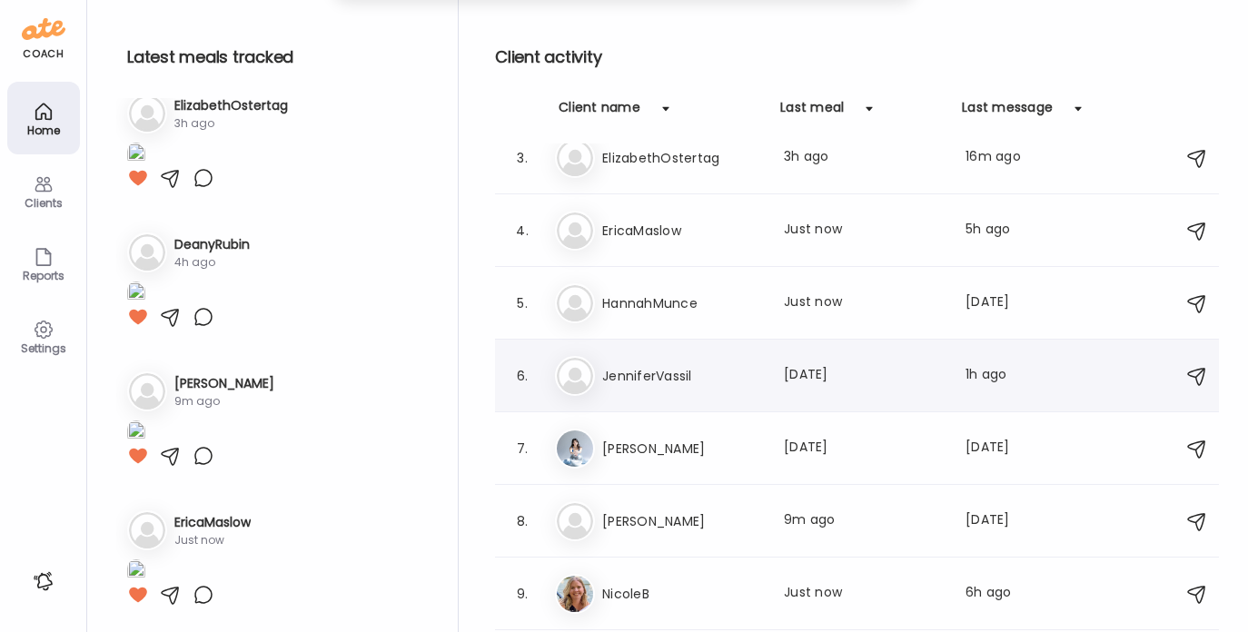
scroll to position [229, 0]
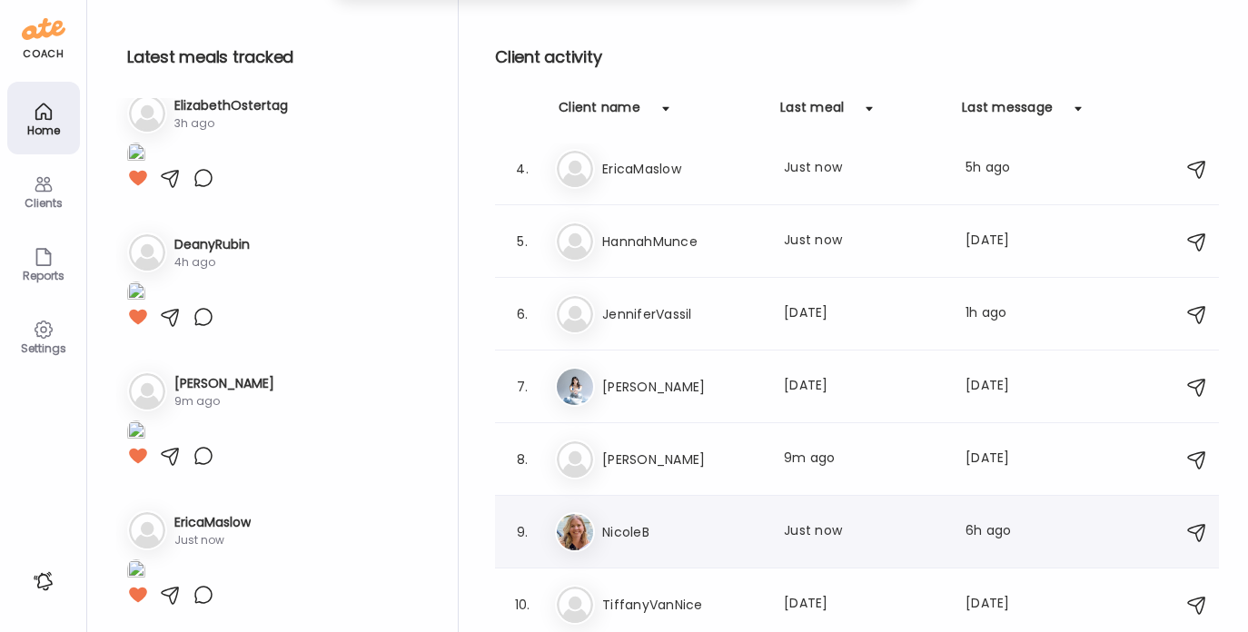
click at [622, 538] on h3 "NicoleB" at bounding box center [682, 532] width 160 height 22
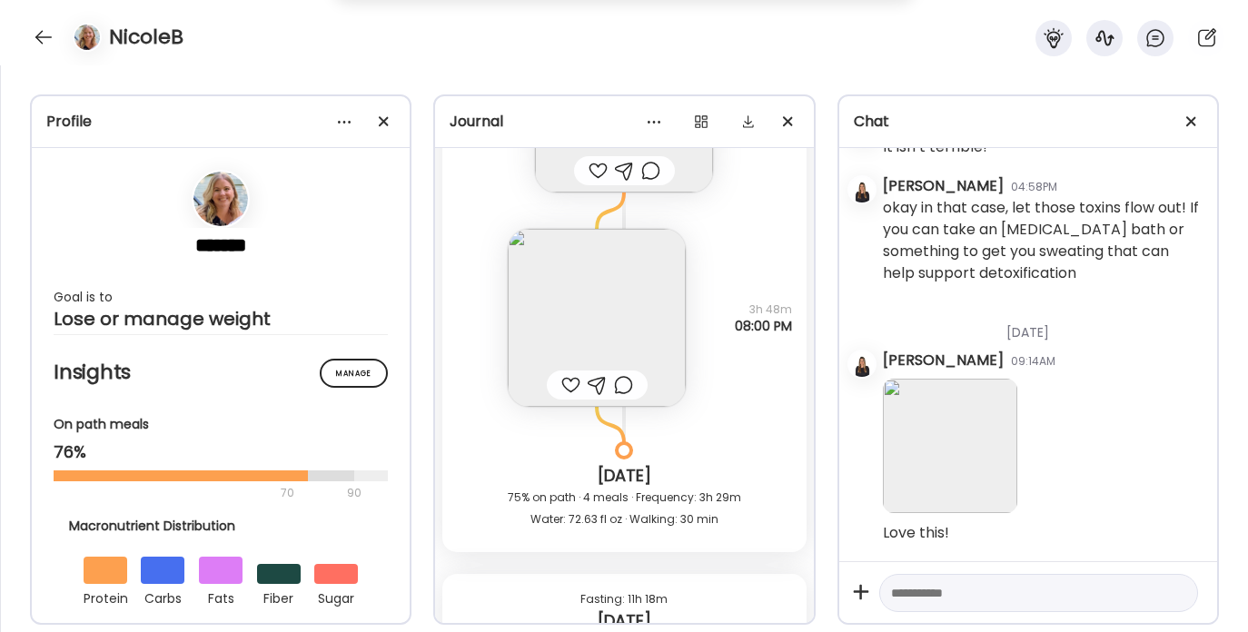
scroll to position [11544, 0]
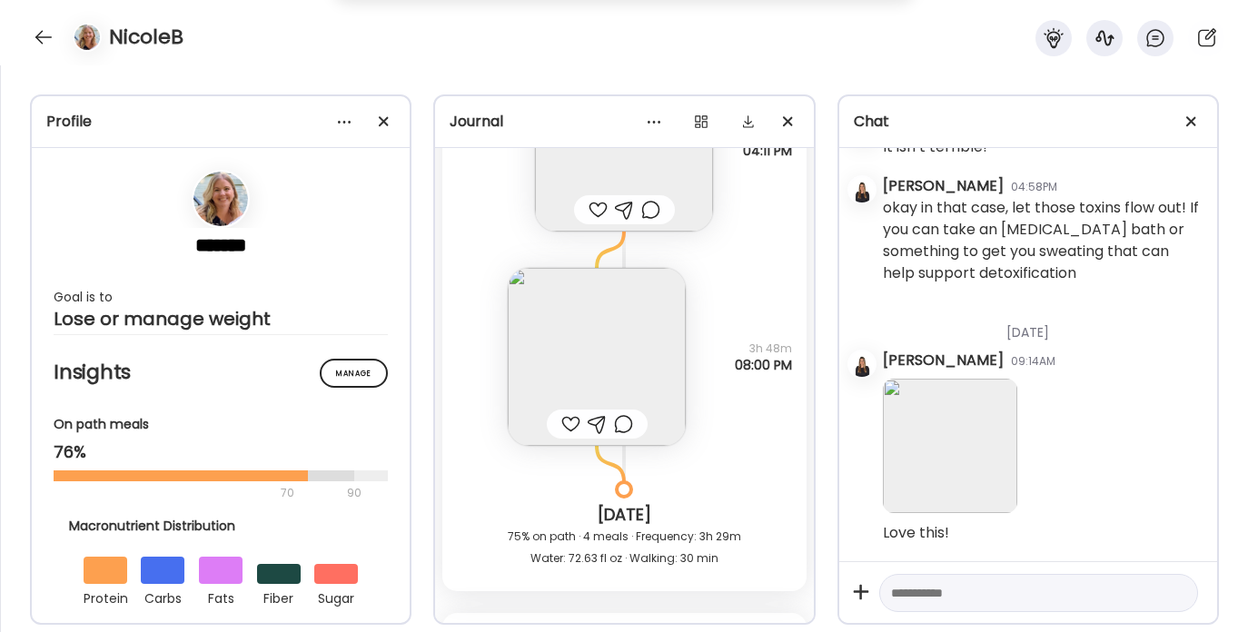
click at [606, 350] on img at bounding box center [597, 357] width 178 height 178
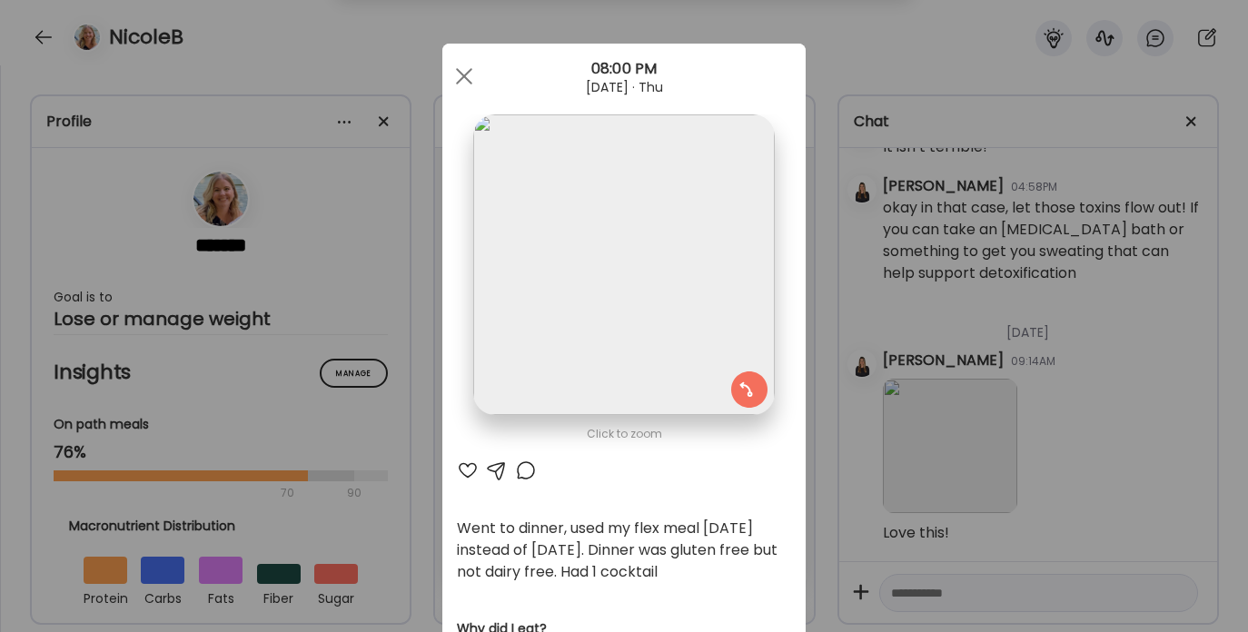
click at [459, 465] on div at bounding box center [468, 471] width 22 height 22
click at [462, 84] on div at bounding box center [464, 76] width 36 height 36
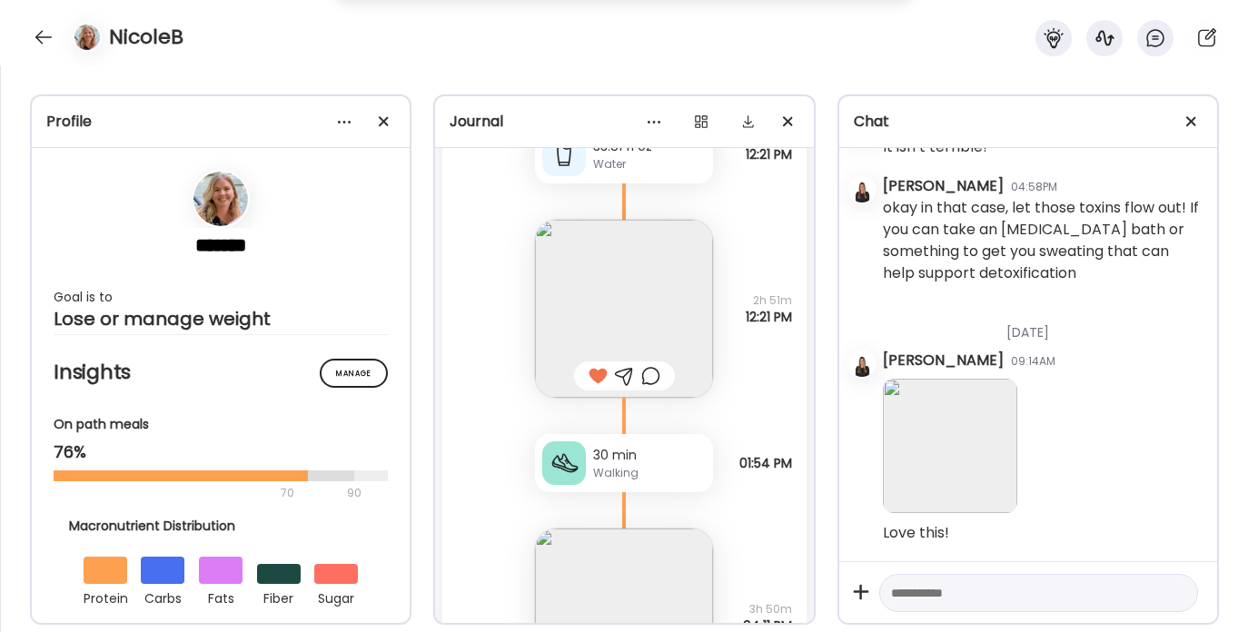
scroll to position [11256, 0]
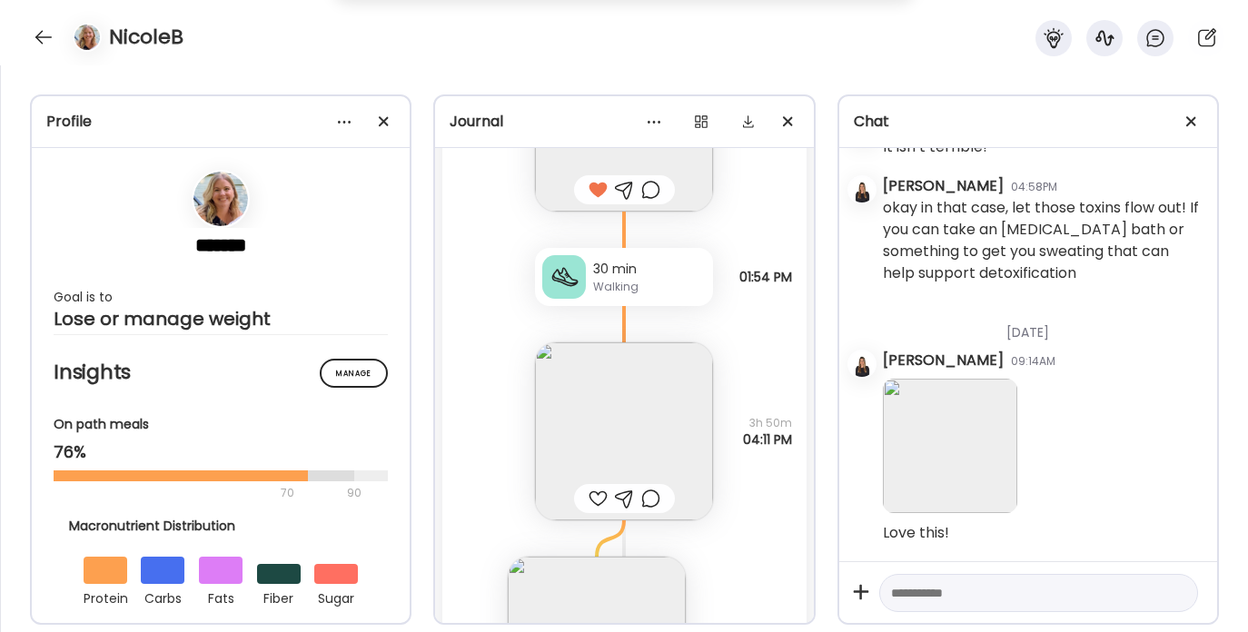
click at [609, 430] on img at bounding box center [624, 431] width 178 height 178
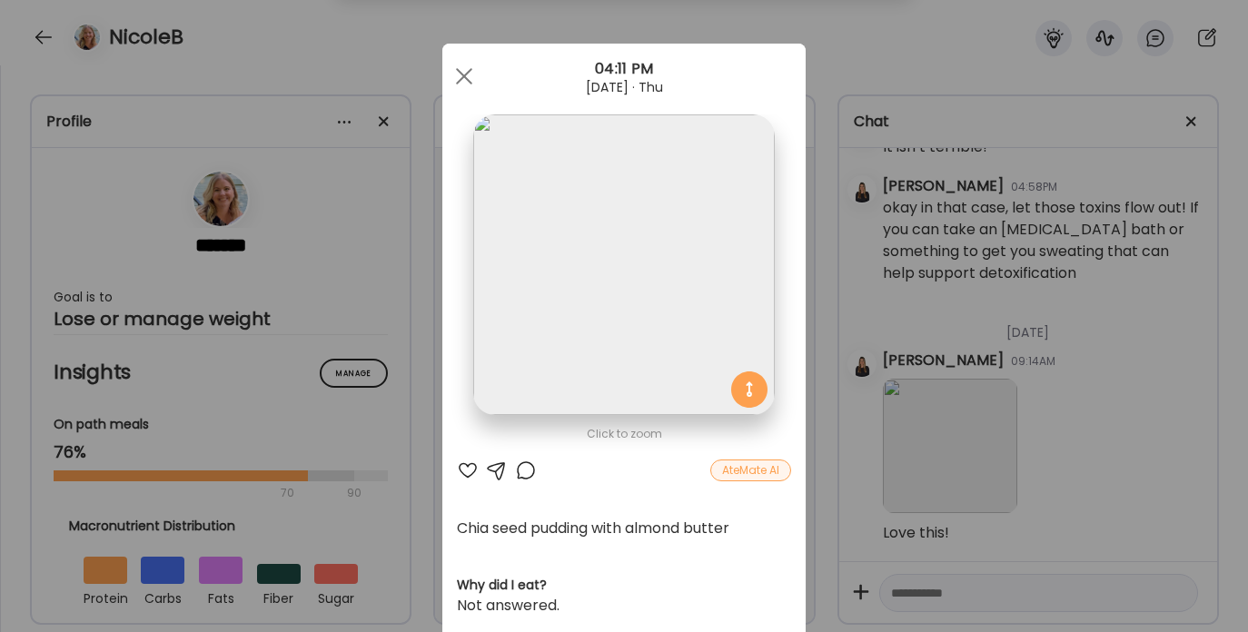
click at [461, 472] on div at bounding box center [468, 471] width 22 height 22
click at [457, 74] on span at bounding box center [464, 76] width 16 height 16
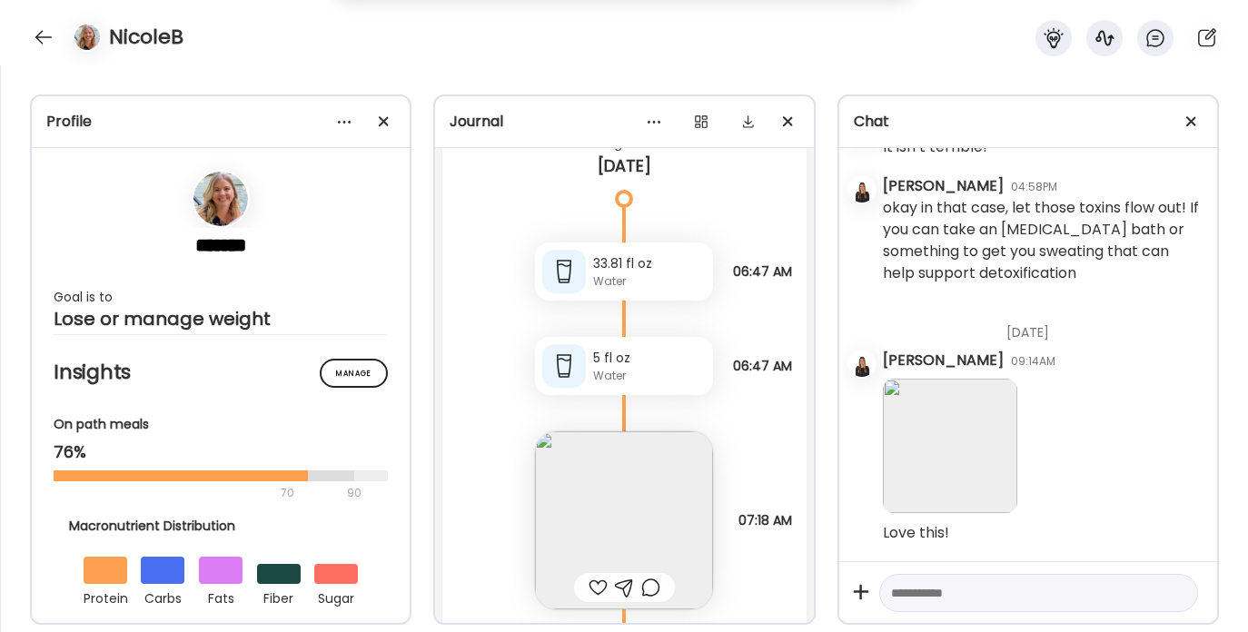
scroll to position [12117, 0]
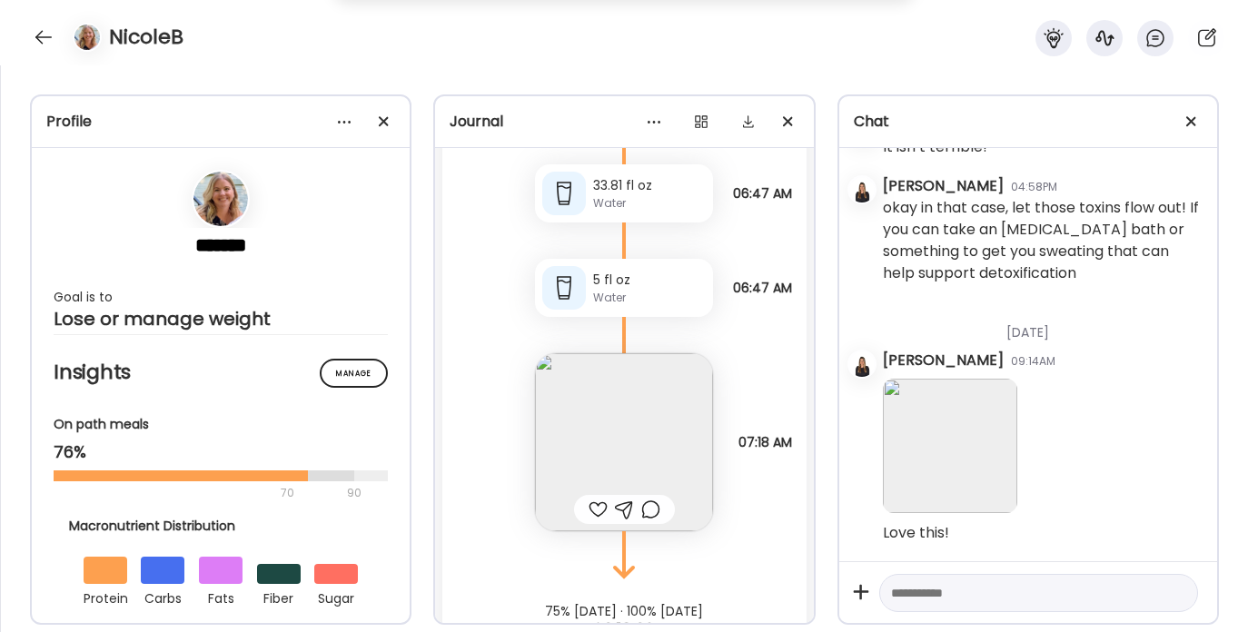
click at [588, 517] on div at bounding box center [597, 510] width 19 height 22
click at [598, 428] on img at bounding box center [624, 442] width 178 height 178
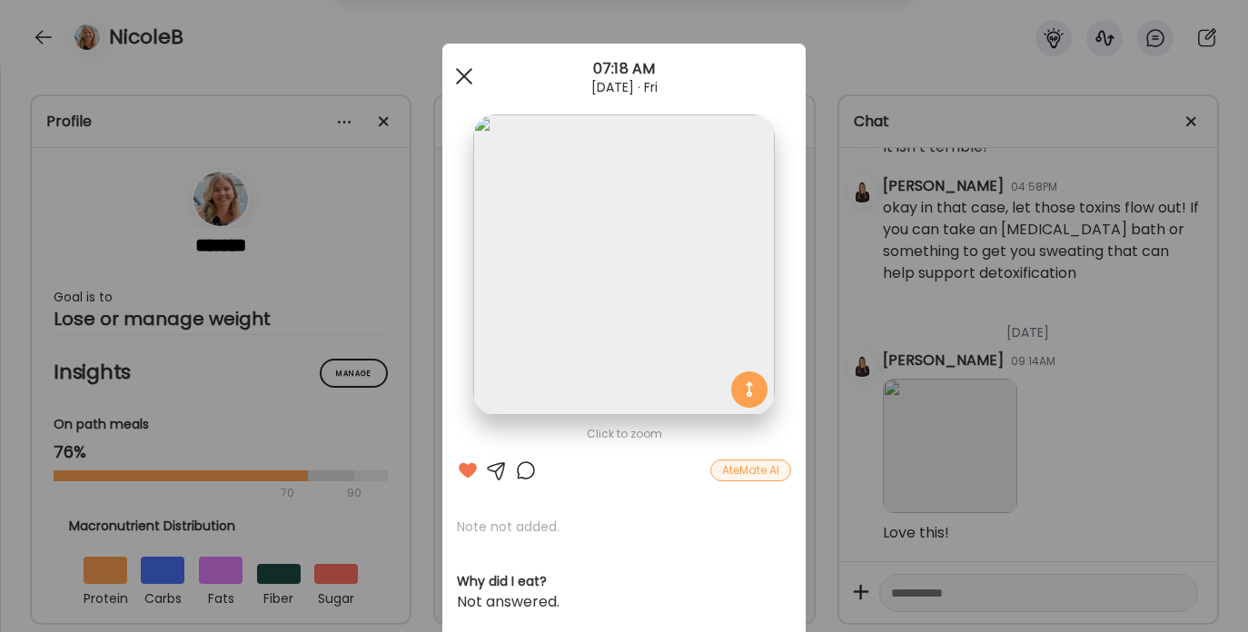
click at [450, 77] on div at bounding box center [464, 76] width 36 height 36
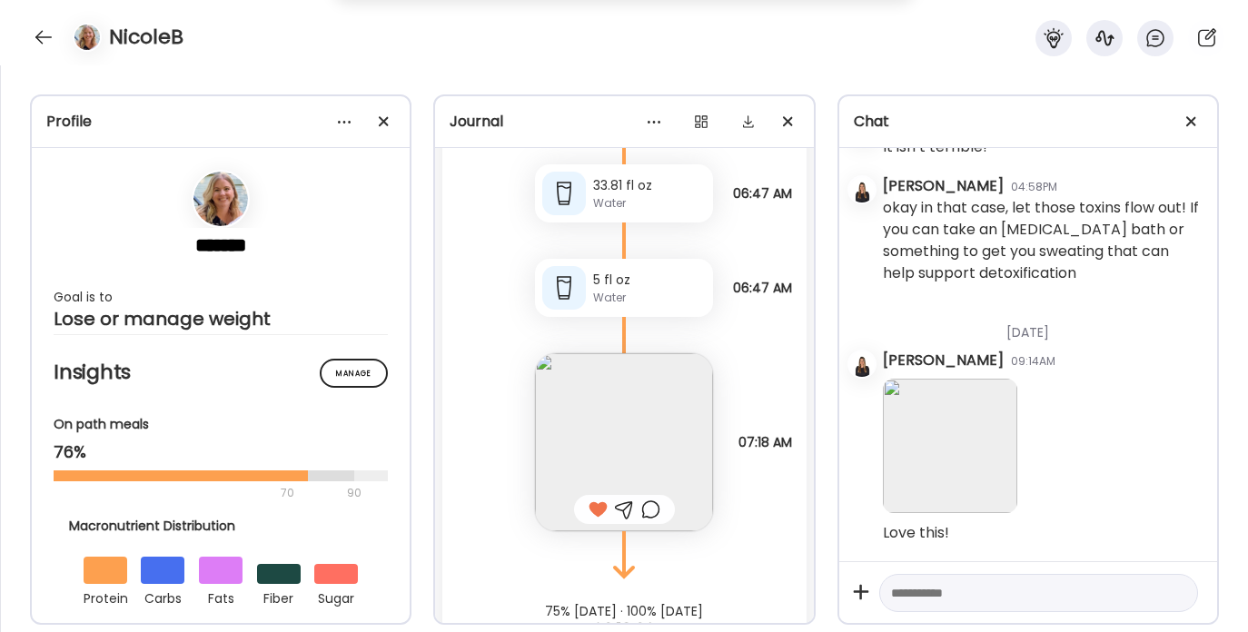
click at [977, 596] on textarea at bounding box center [1022, 593] width 262 height 22
type textarea "*"
type textarea "**********"
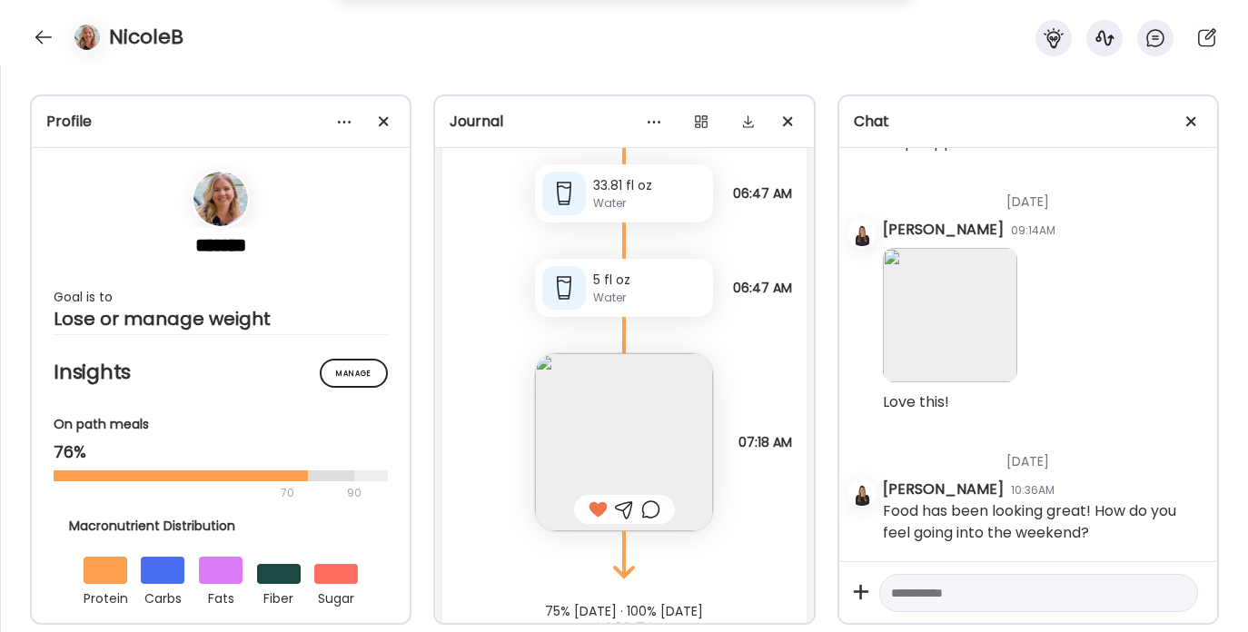
scroll to position [4095, 0]
click at [42, 41] on div at bounding box center [43, 37] width 29 height 29
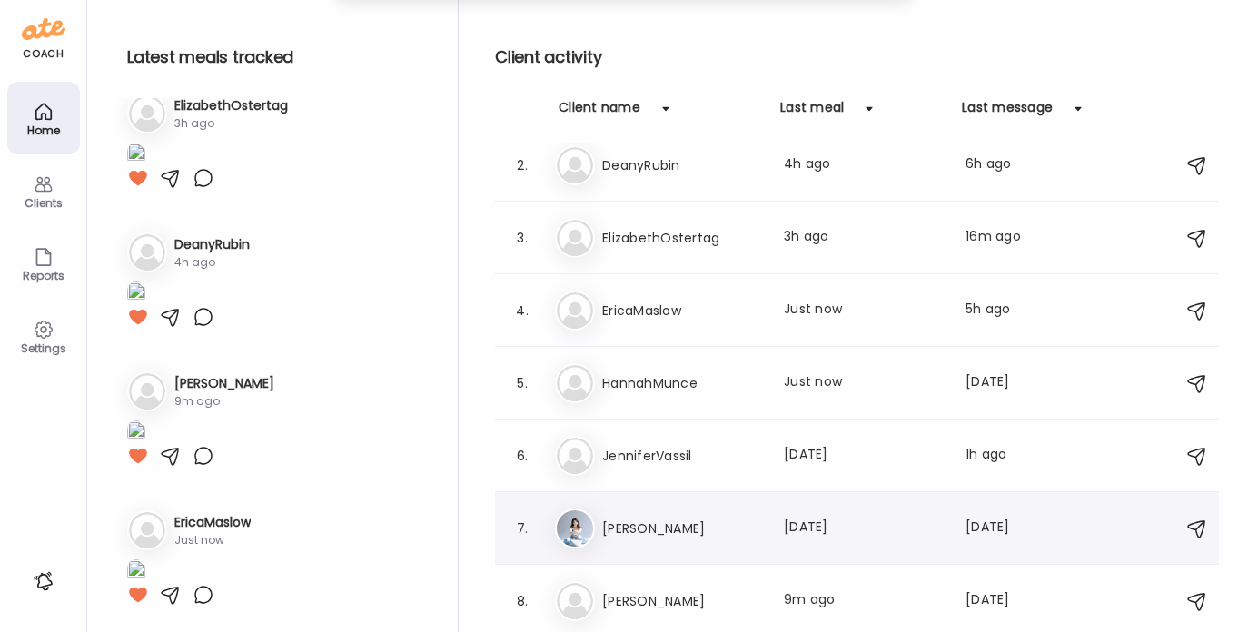
scroll to position [59, 0]
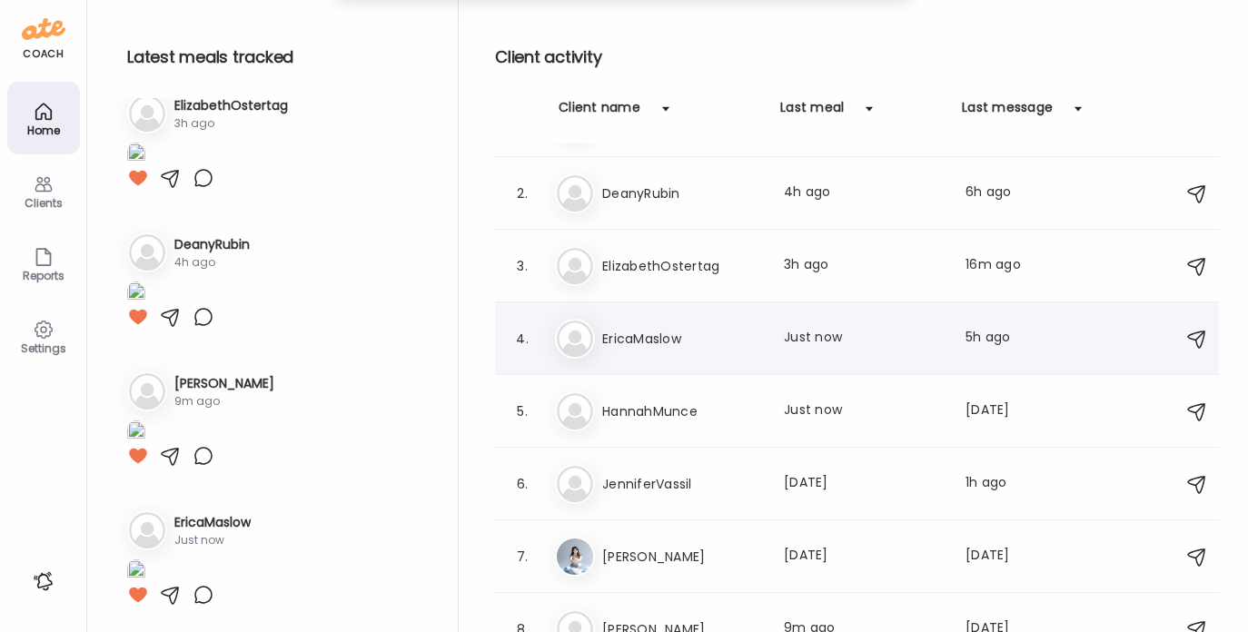
click at [662, 336] on h3 "EricaMaslow" at bounding box center [682, 339] width 160 height 22
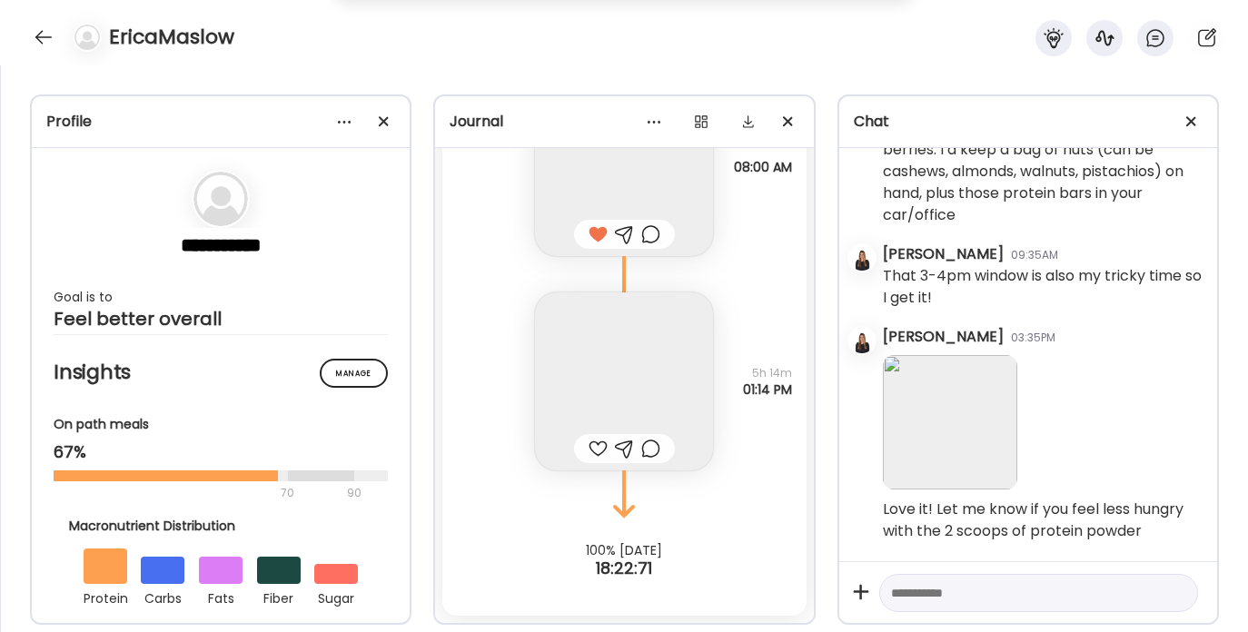
scroll to position [8447, 0]
click at [605, 370] on img at bounding box center [624, 381] width 178 height 178
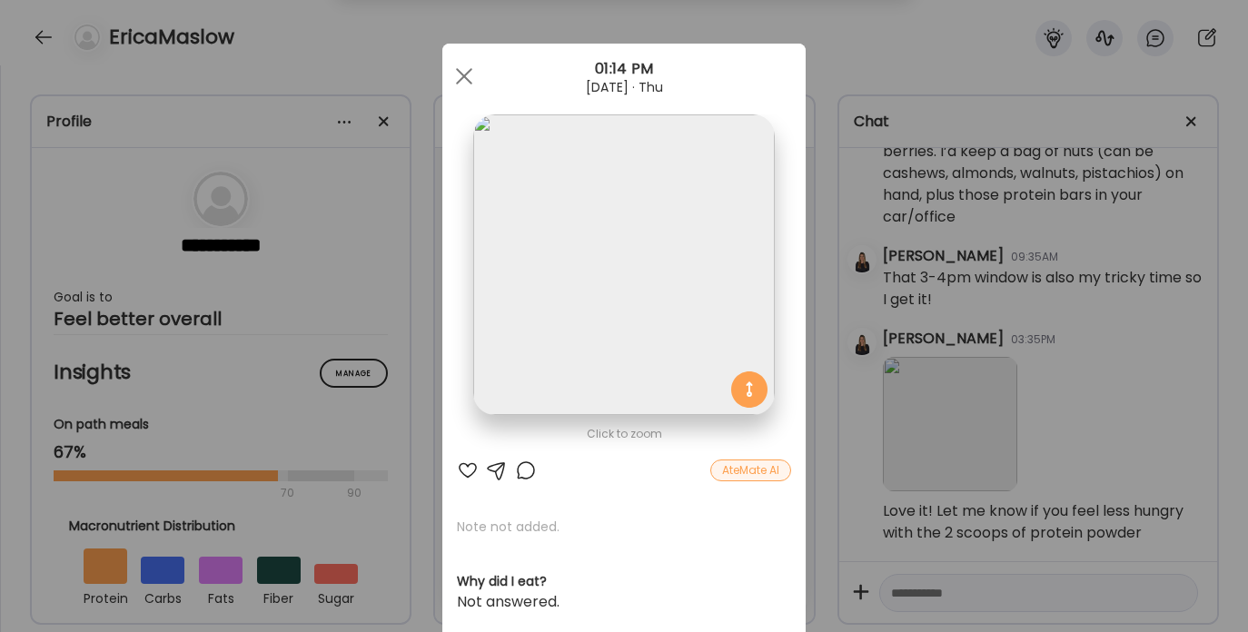
click at [463, 469] on div at bounding box center [468, 471] width 22 height 22
click at [456, 68] on span at bounding box center [464, 76] width 16 height 16
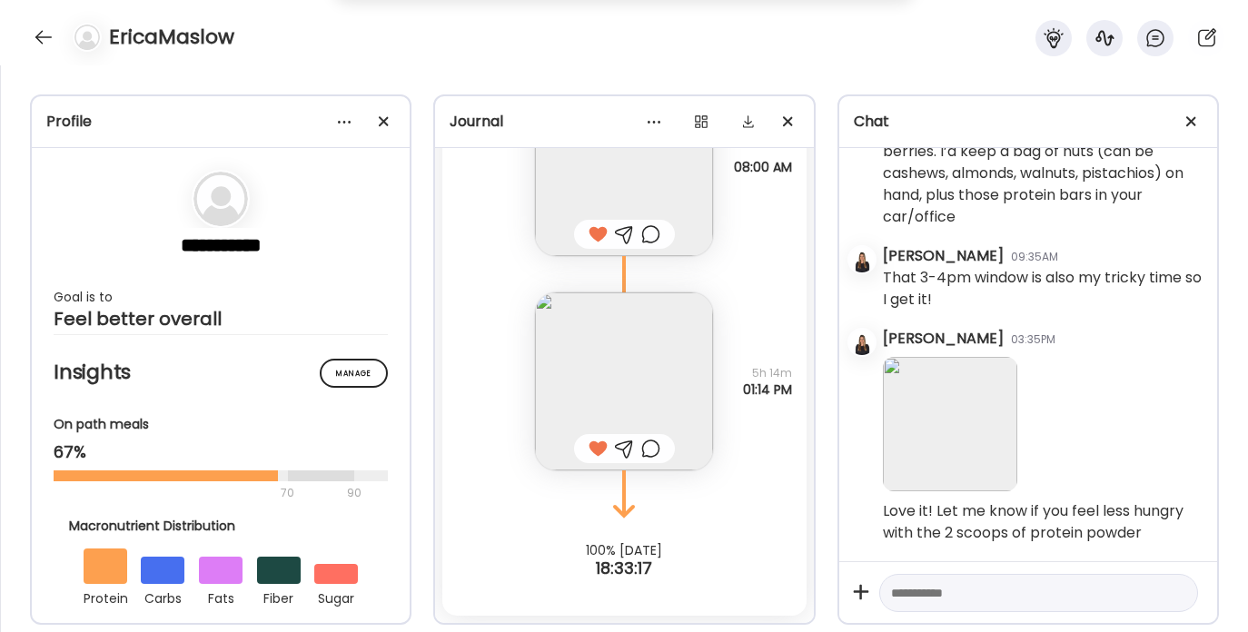
scroll to position [3621, 0]
click at [39, 38] on div at bounding box center [43, 37] width 29 height 29
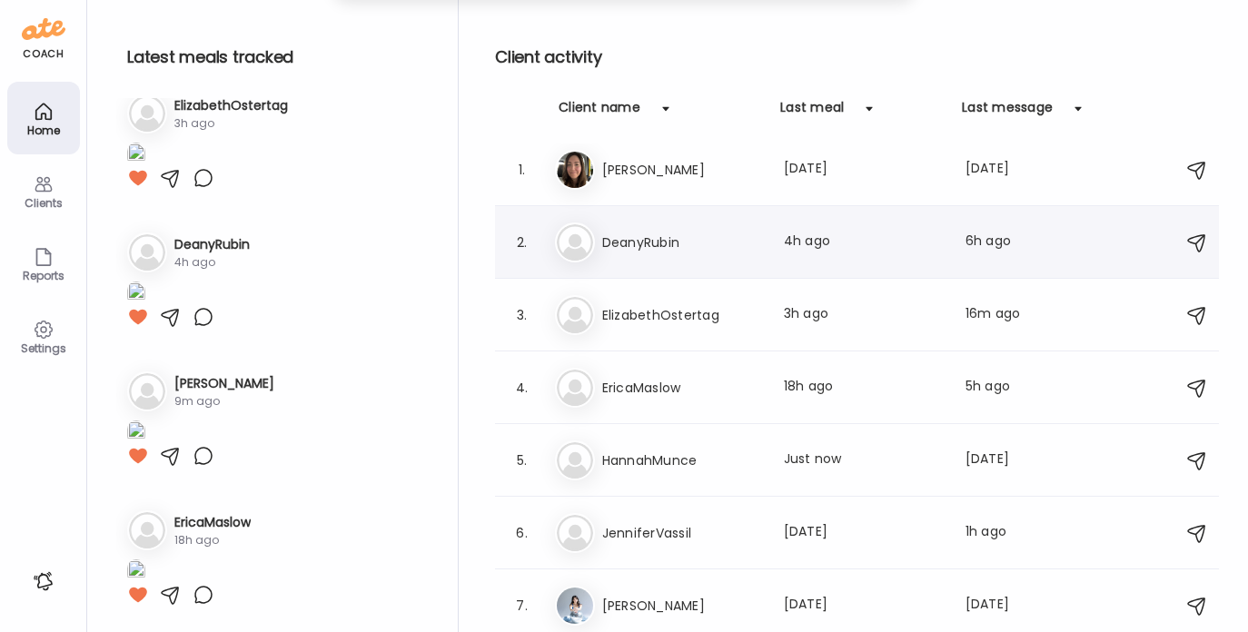
scroll to position [0, 0]
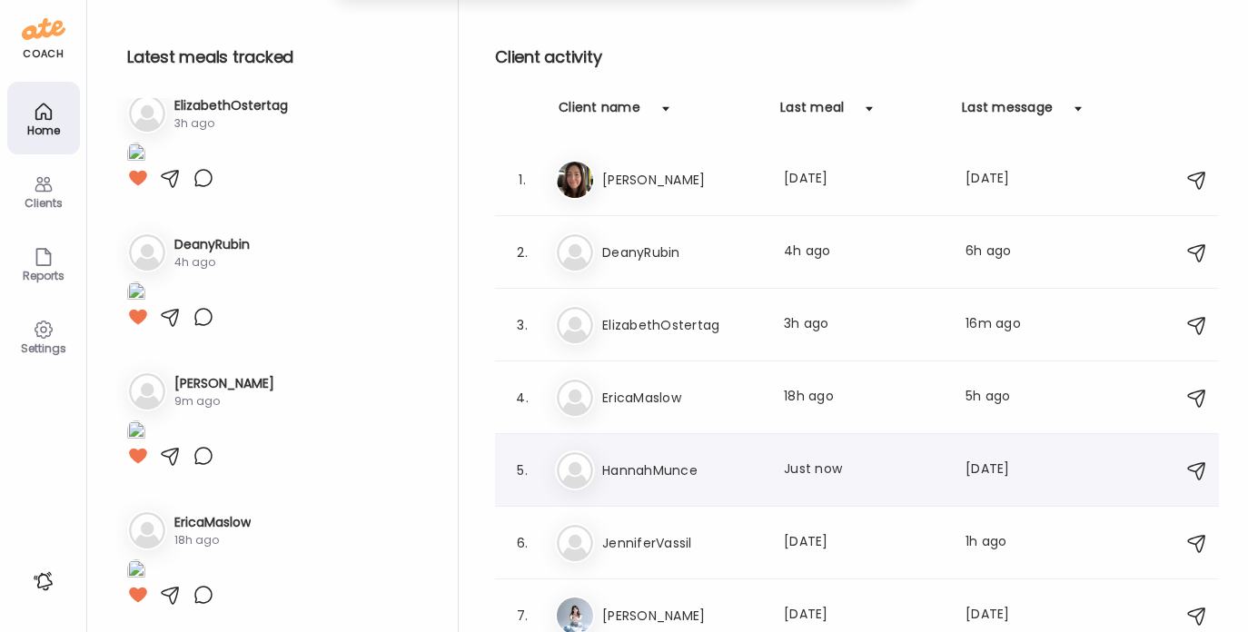
click at [677, 461] on h3 "HannahMunce" at bounding box center [682, 471] width 160 height 22
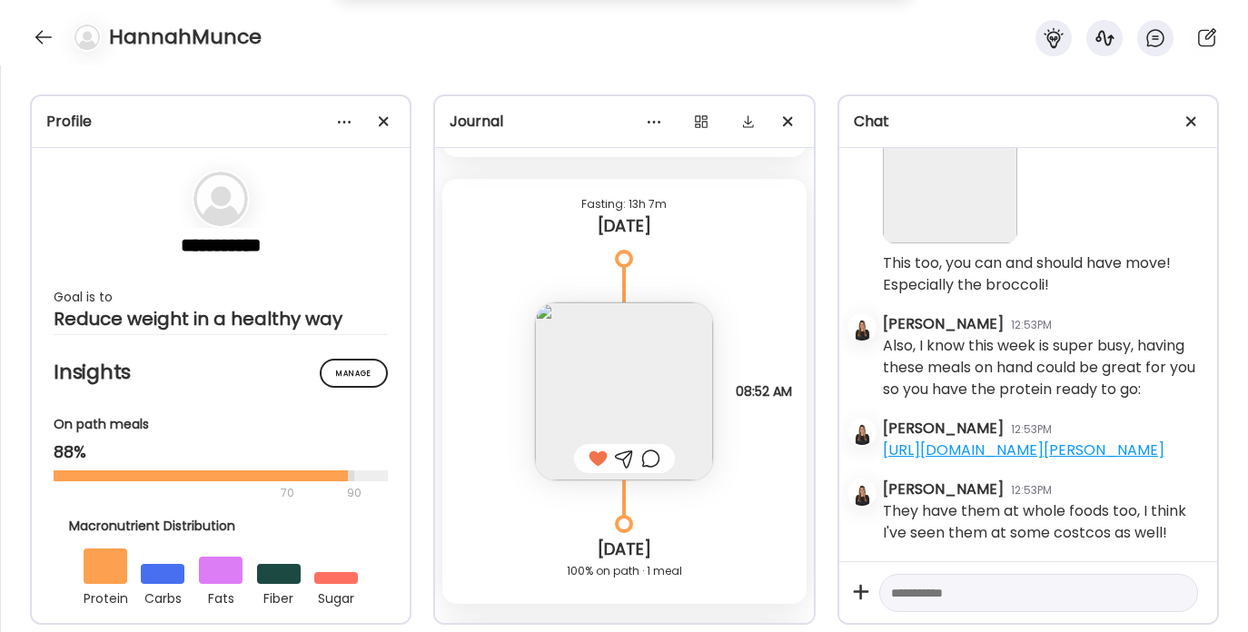
scroll to position [17815, 0]
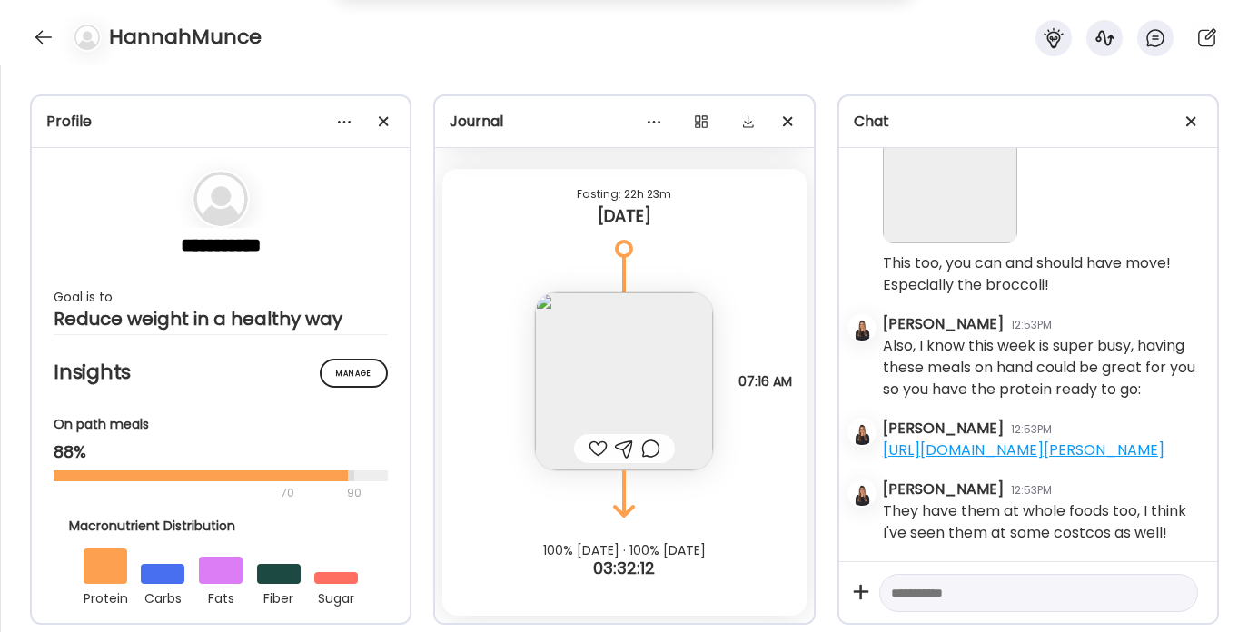
click at [588, 446] on div at bounding box center [597, 449] width 19 height 22
click at [42, 37] on div at bounding box center [43, 37] width 29 height 29
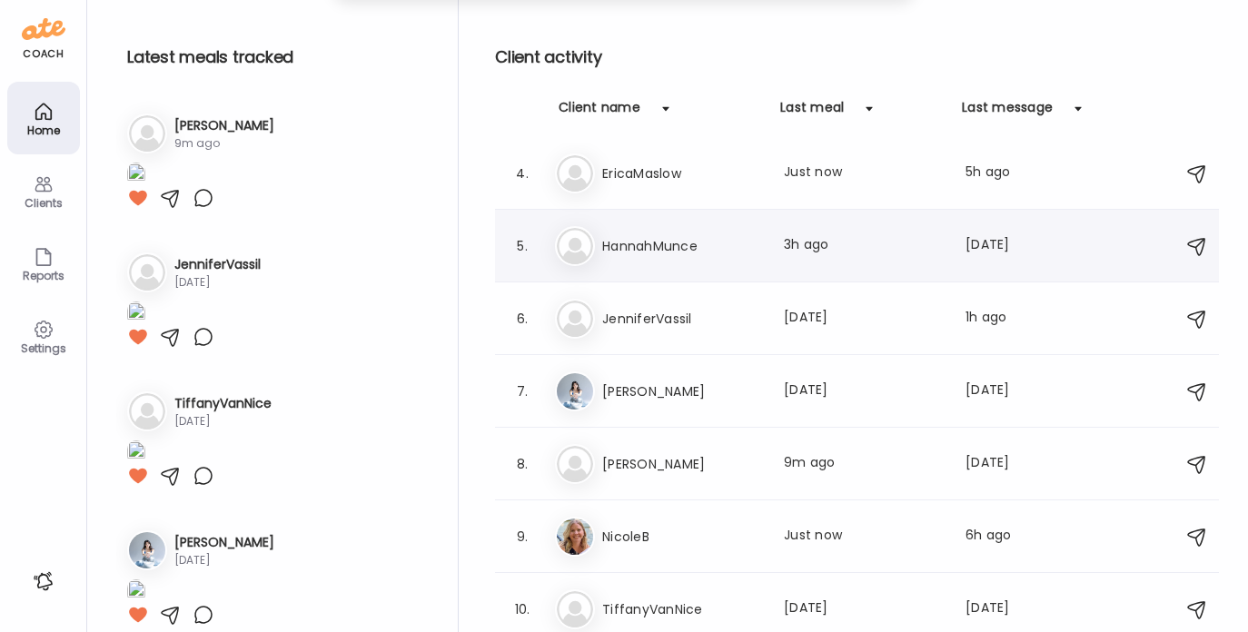
scroll to position [229, 0]
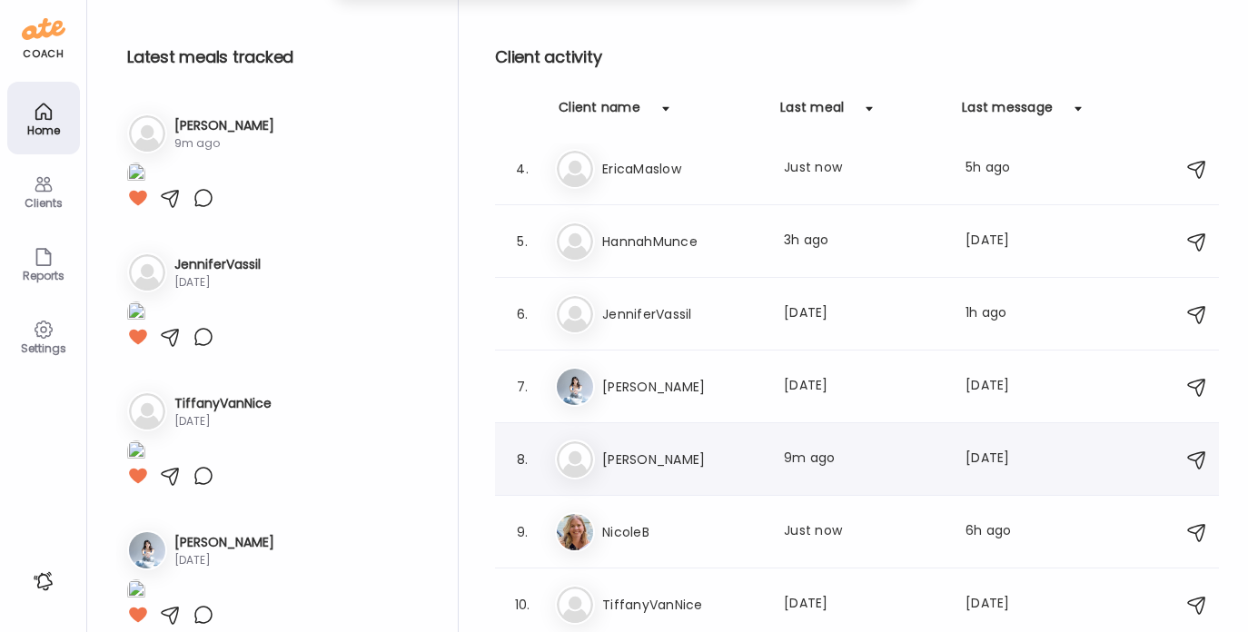
click at [655, 456] on h3 "[PERSON_NAME]" at bounding box center [682, 460] width 160 height 22
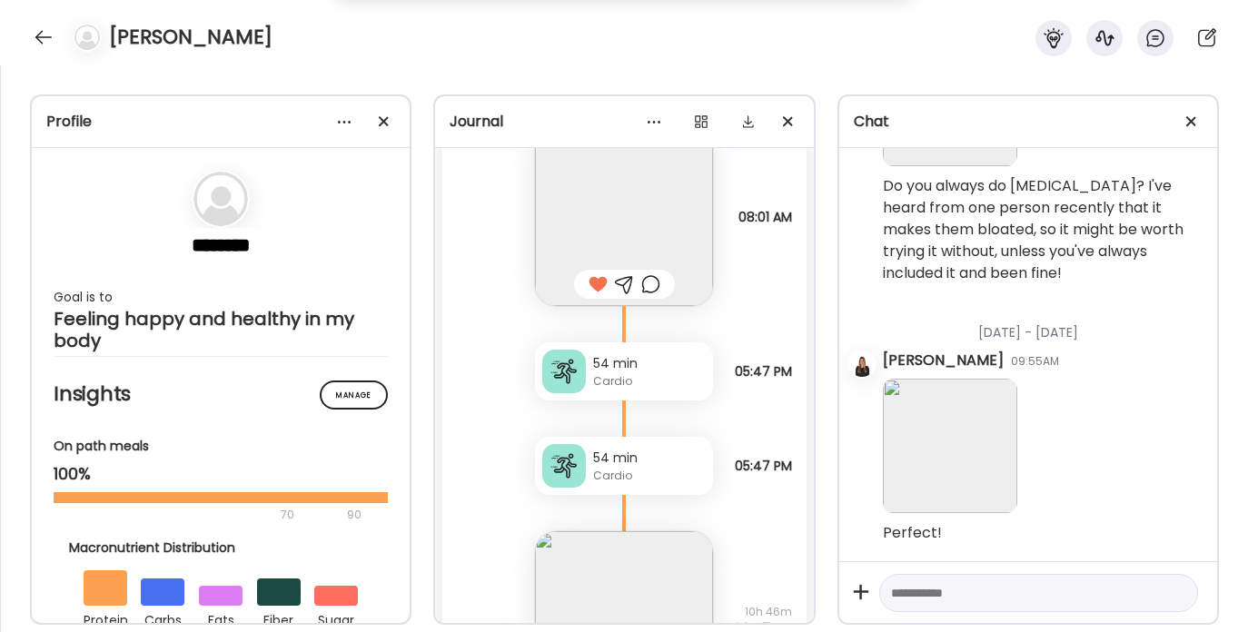
scroll to position [31512, 0]
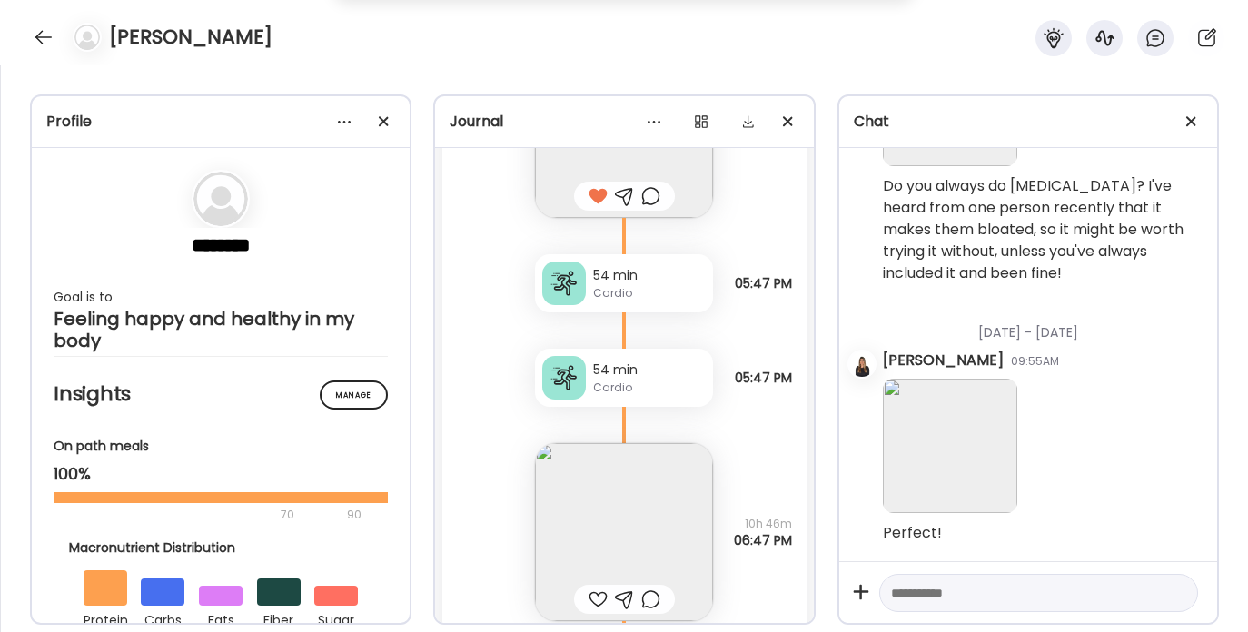
click at [624, 285] on div "54 min" at bounding box center [649, 275] width 113 height 19
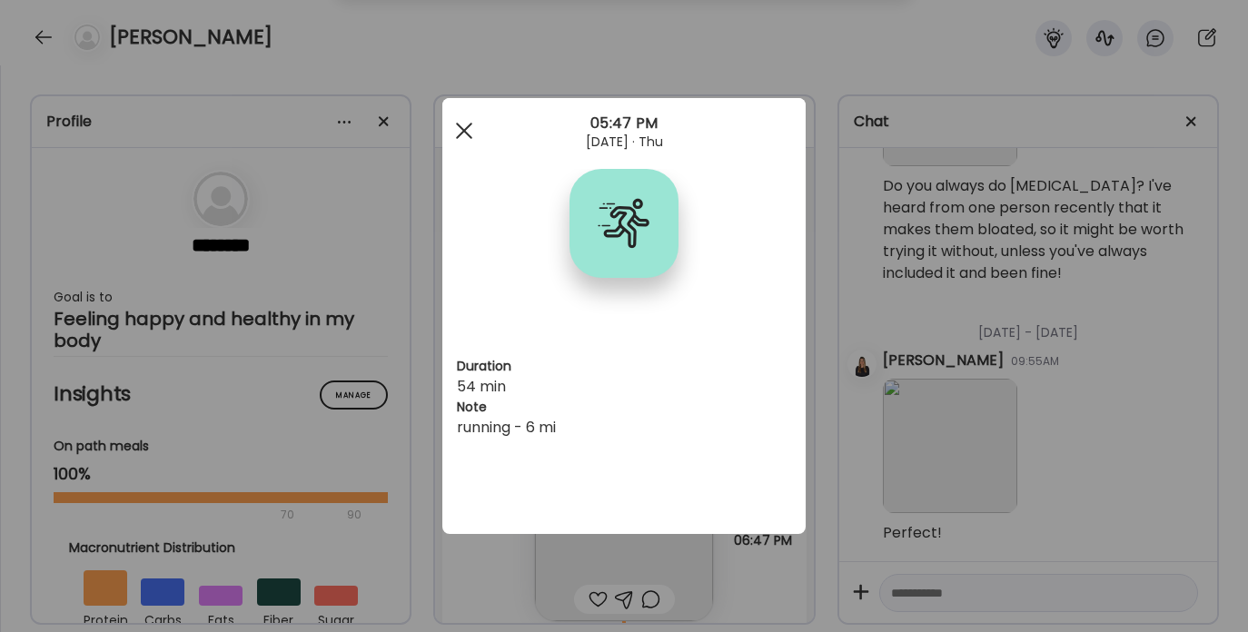
click at [460, 132] on div at bounding box center [464, 131] width 36 height 36
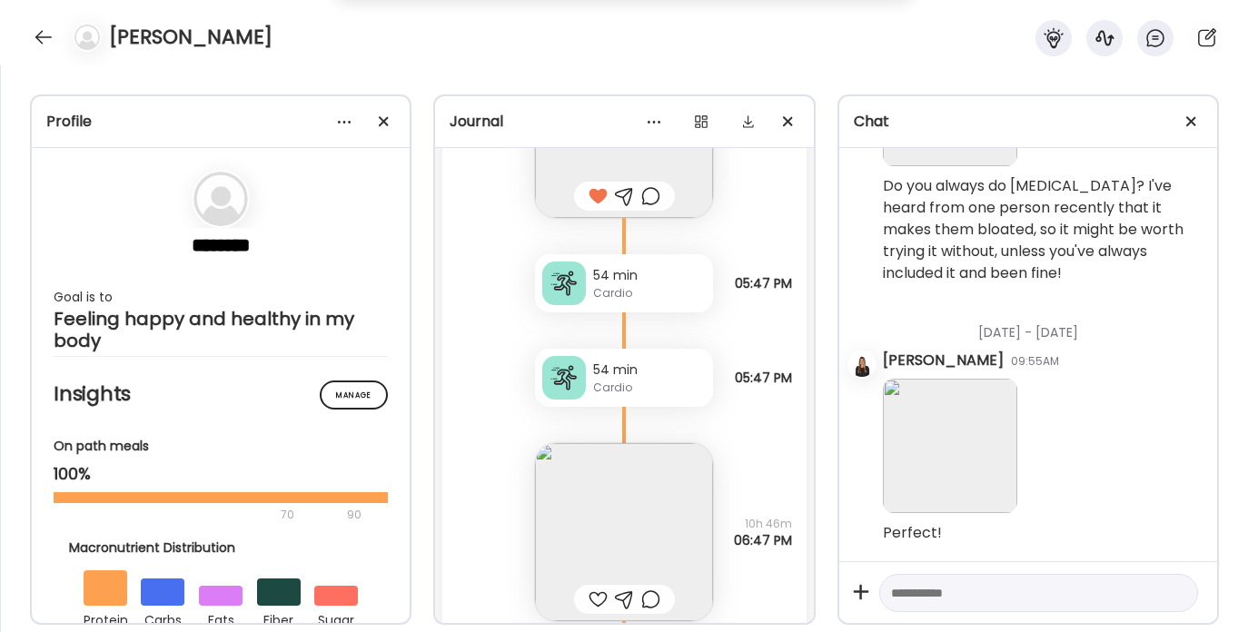
scroll to position [31679, 0]
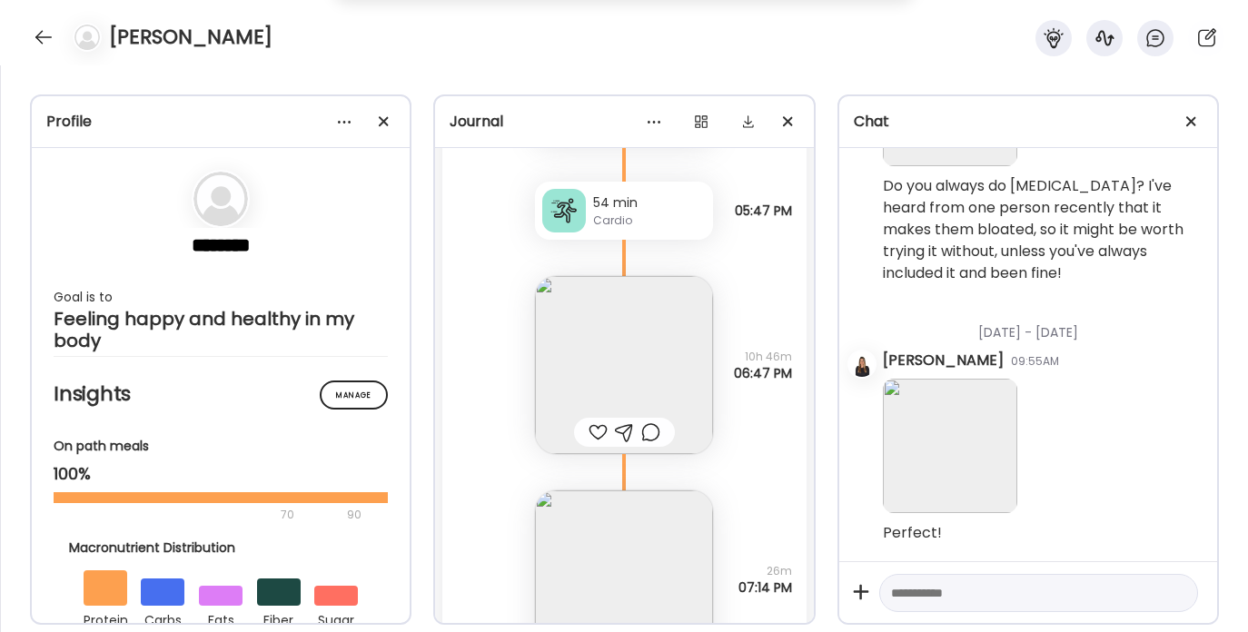
click at [590, 353] on img at bounding box center [624, 365] width 178 height 178
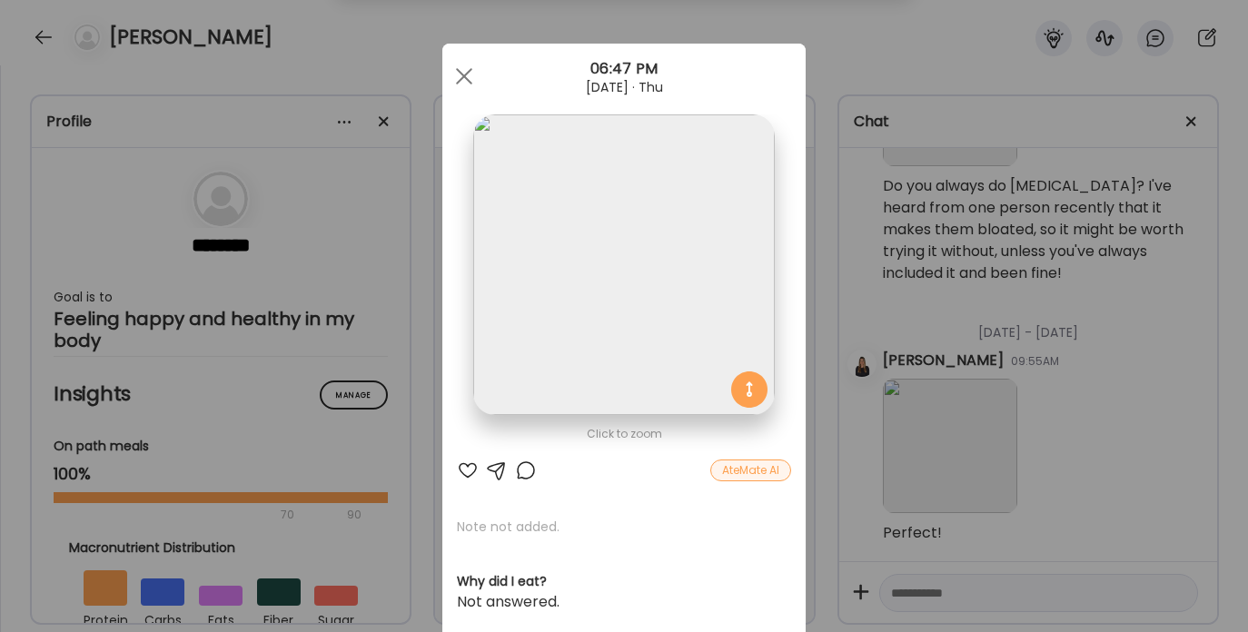
click at [464, 466] on div at bounding box center [468, 471] width 22 height 22
click at [450, 73] on div at bounding box center [464, 76] width 36 height 36
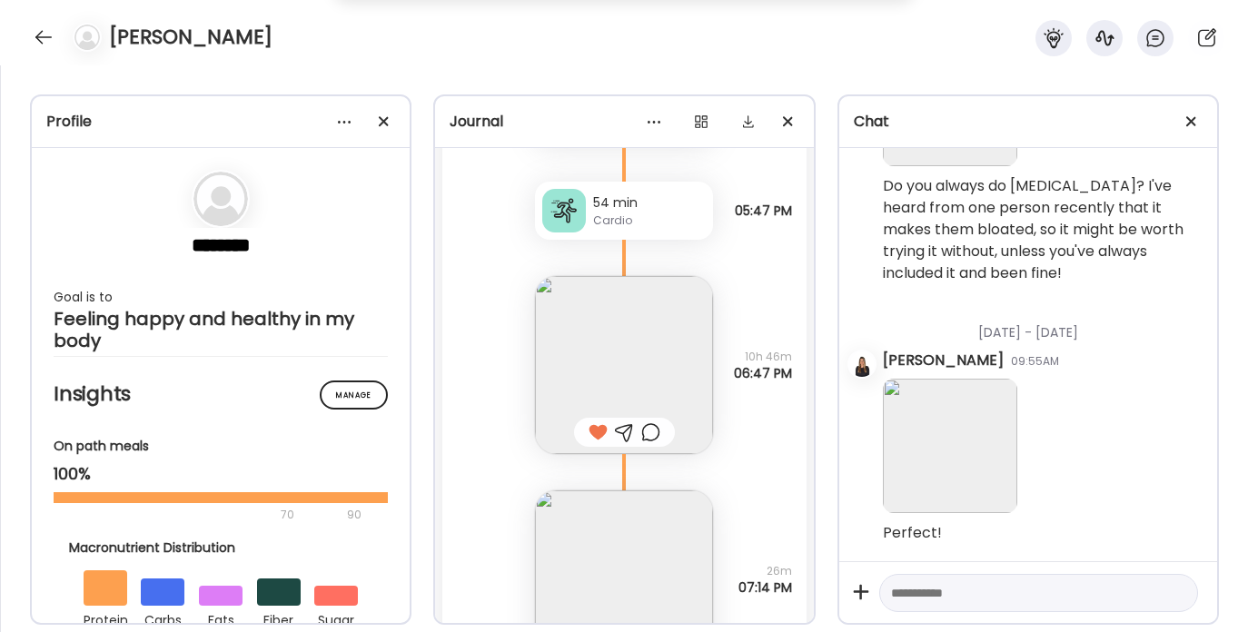
scroll to position [31846, 0]
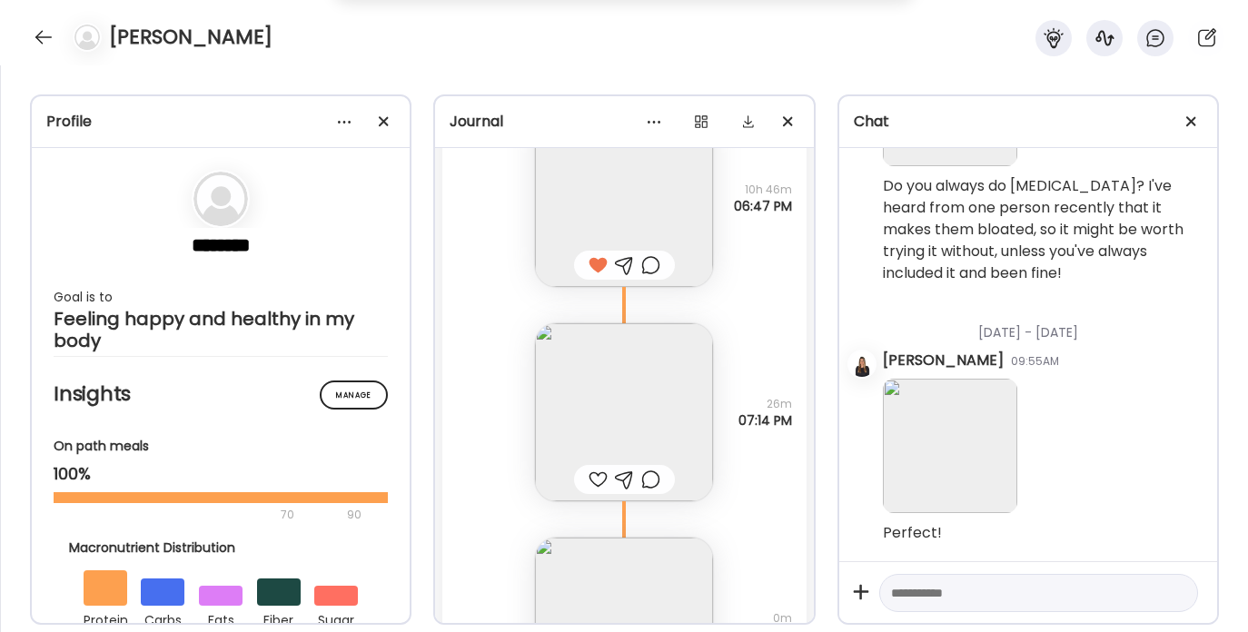
click at [632, 418] on img at bounding box center [624, 412] width 178 height 178
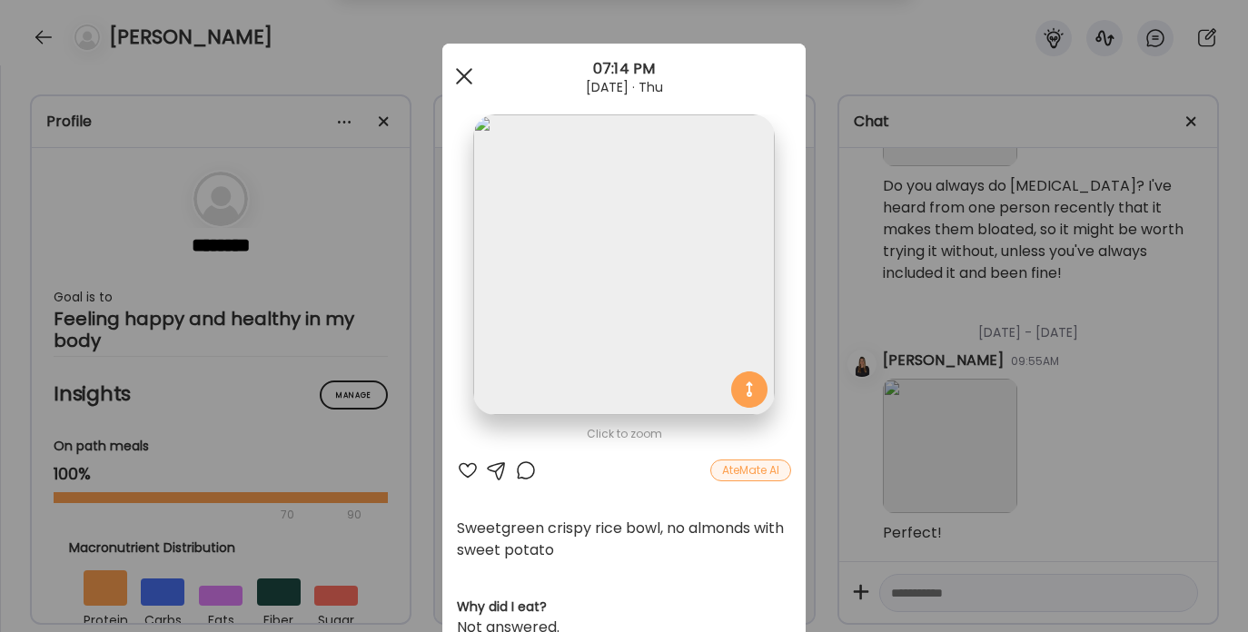
click at [462, 69] on span at bounding box center [464, 76] width 16 height 16
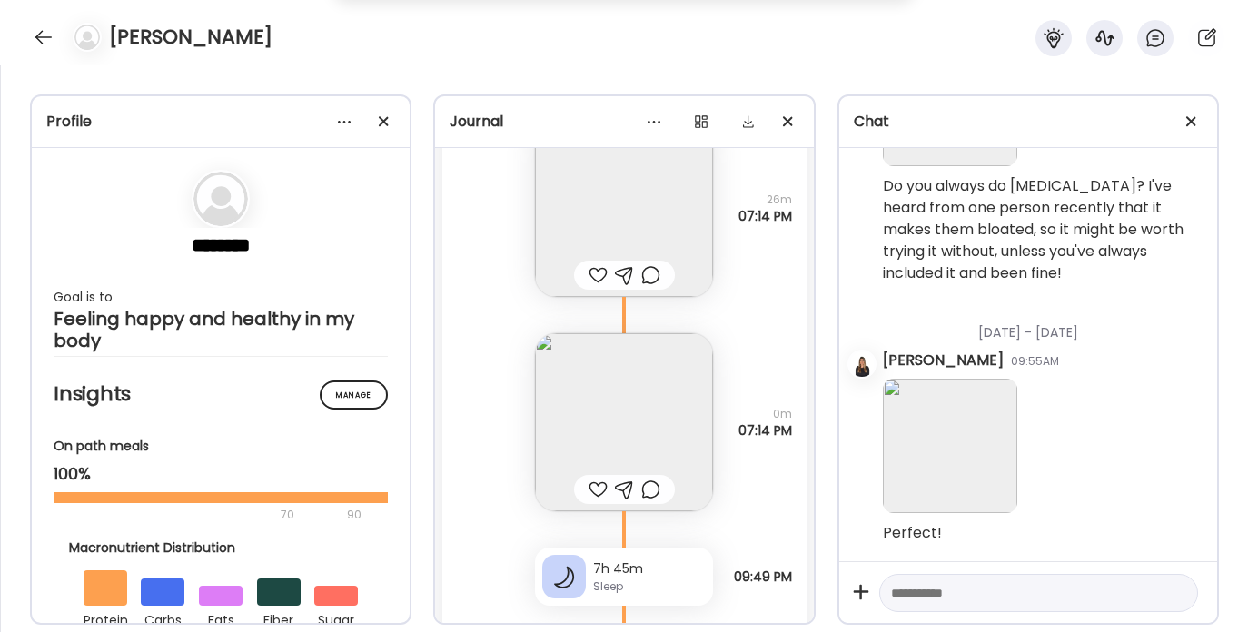
scroll to position [32068, 0]
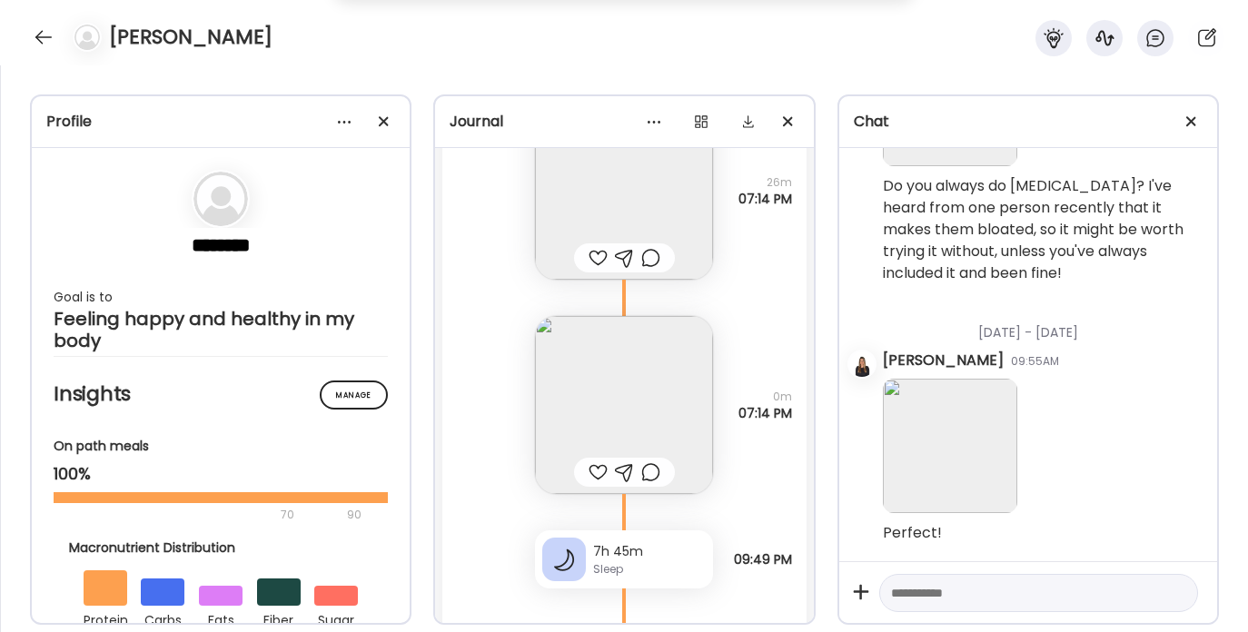
click at [588, 483] on div at bounding box center [597, 472] width 19 height 22
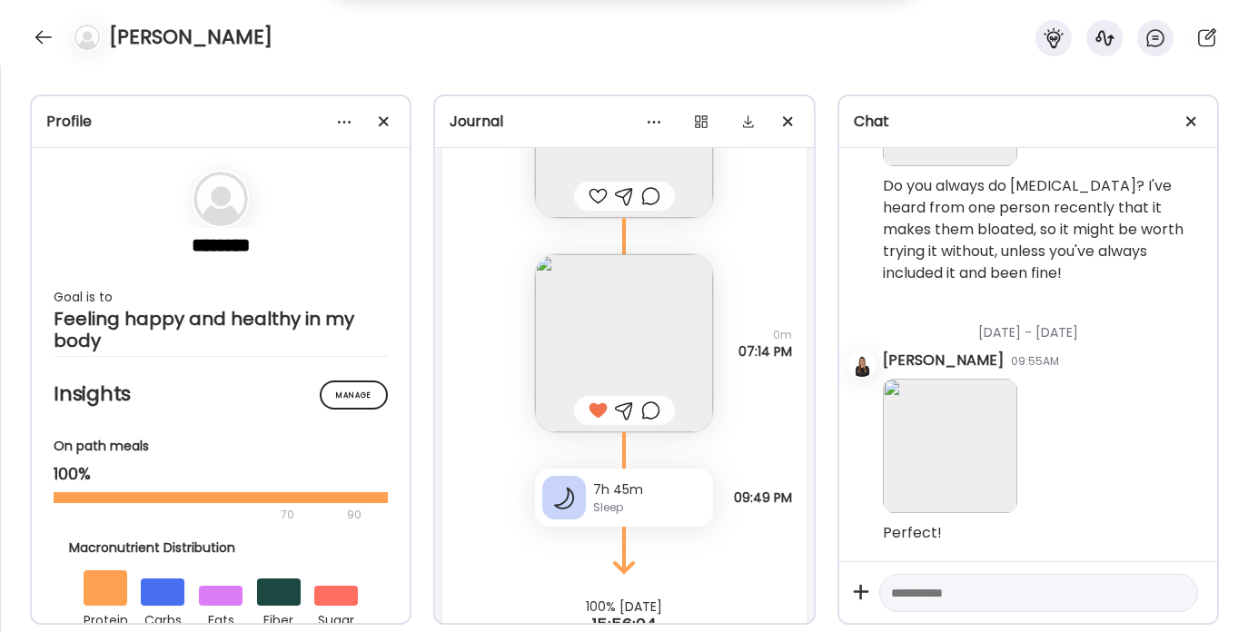
scroll to position [32208, 0]
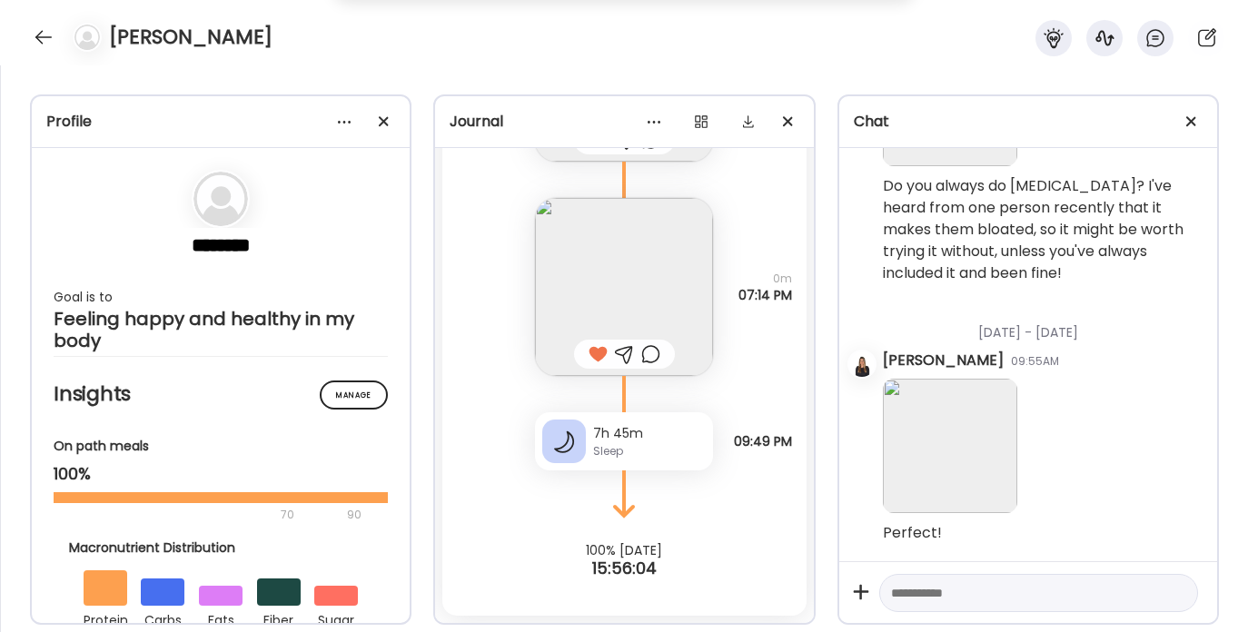
click at [583, 444] on div "7h 45m Sleep" at bounding box center [624, 441] width 178 height 58
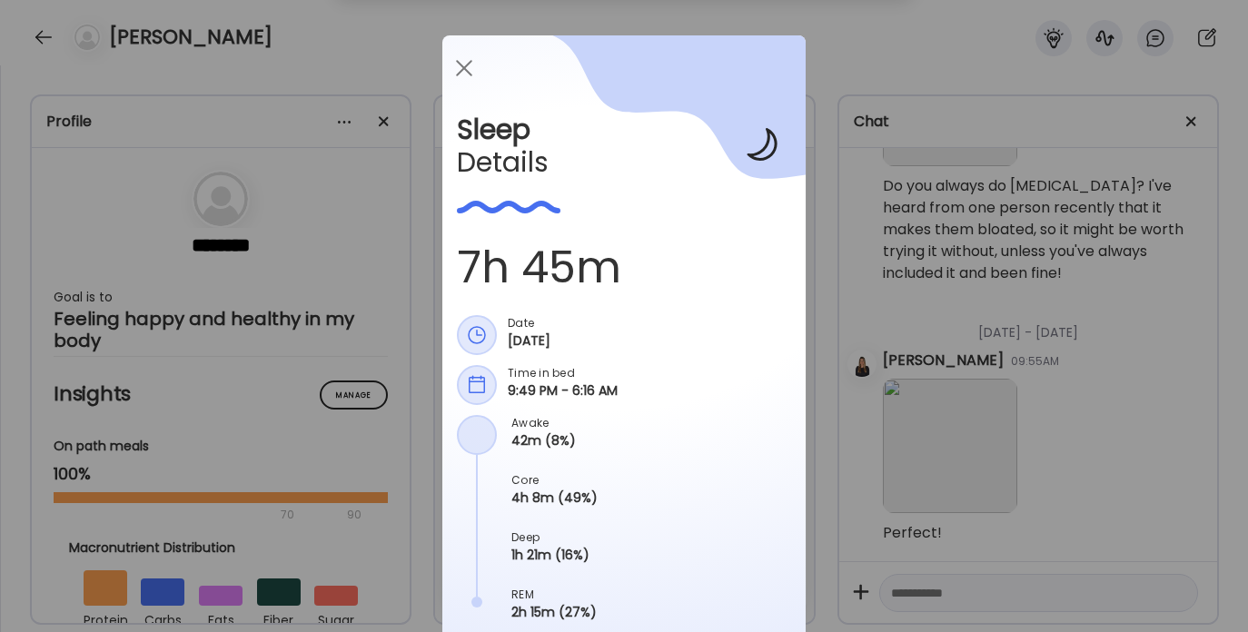
scroll to position [0, 0]
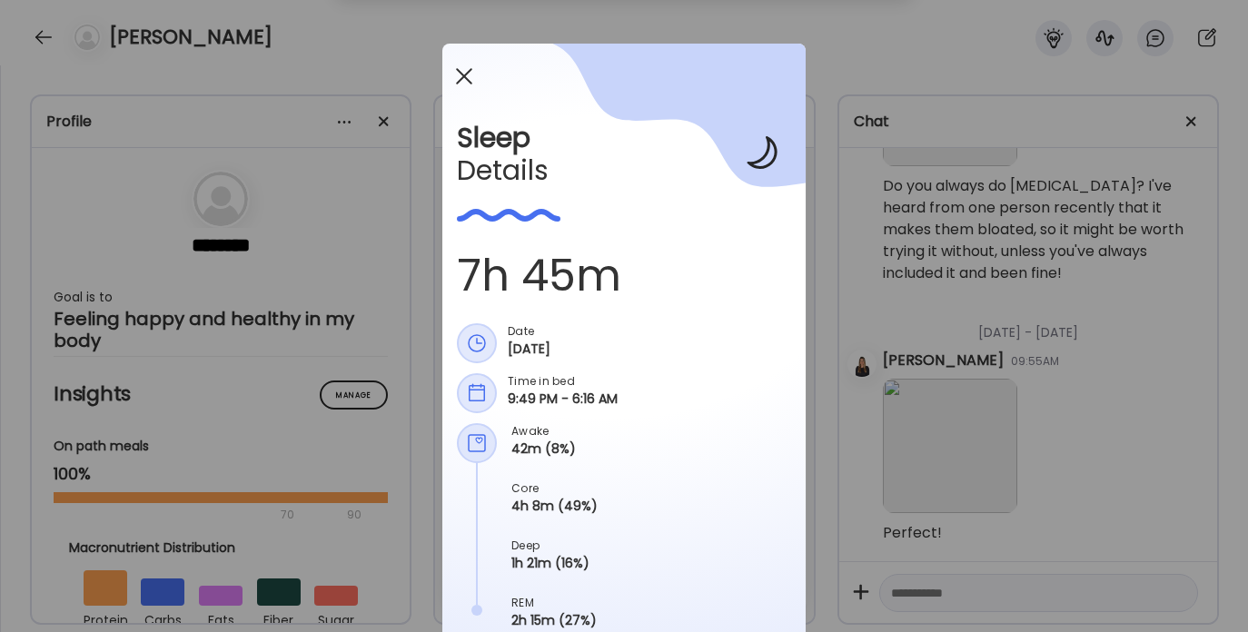
click at [452, 69] on div at bounding box center [464, 76] width 36 height 36
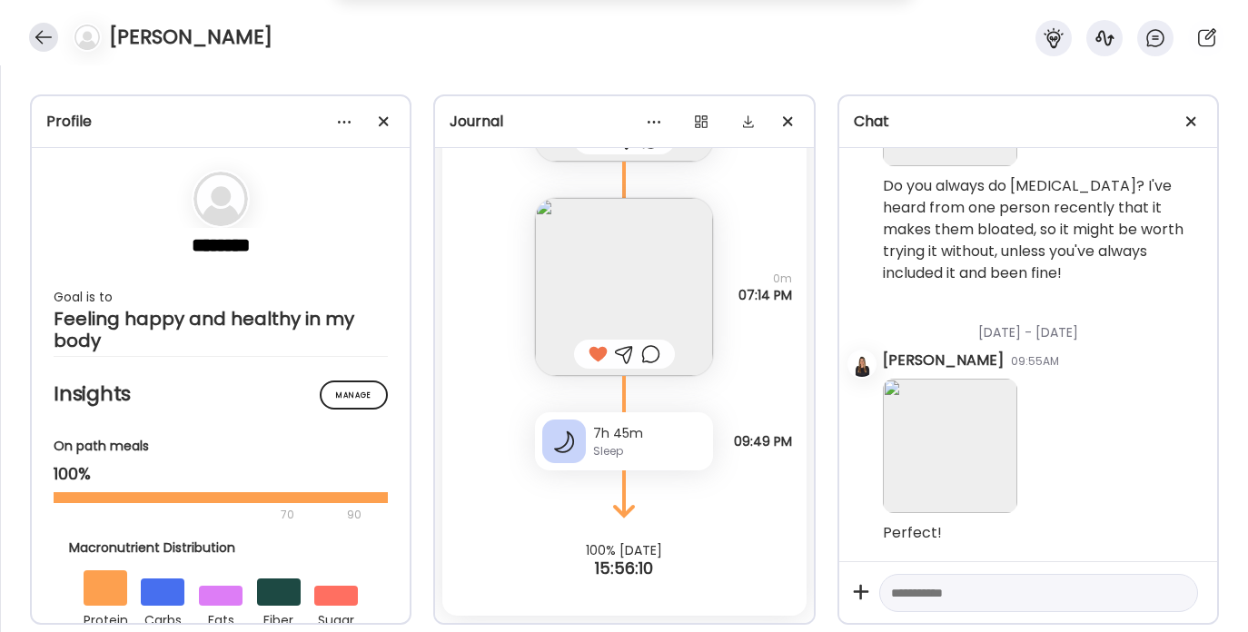
click at [46, 42] on div at bounding box center [43, 37] width 29 height 29
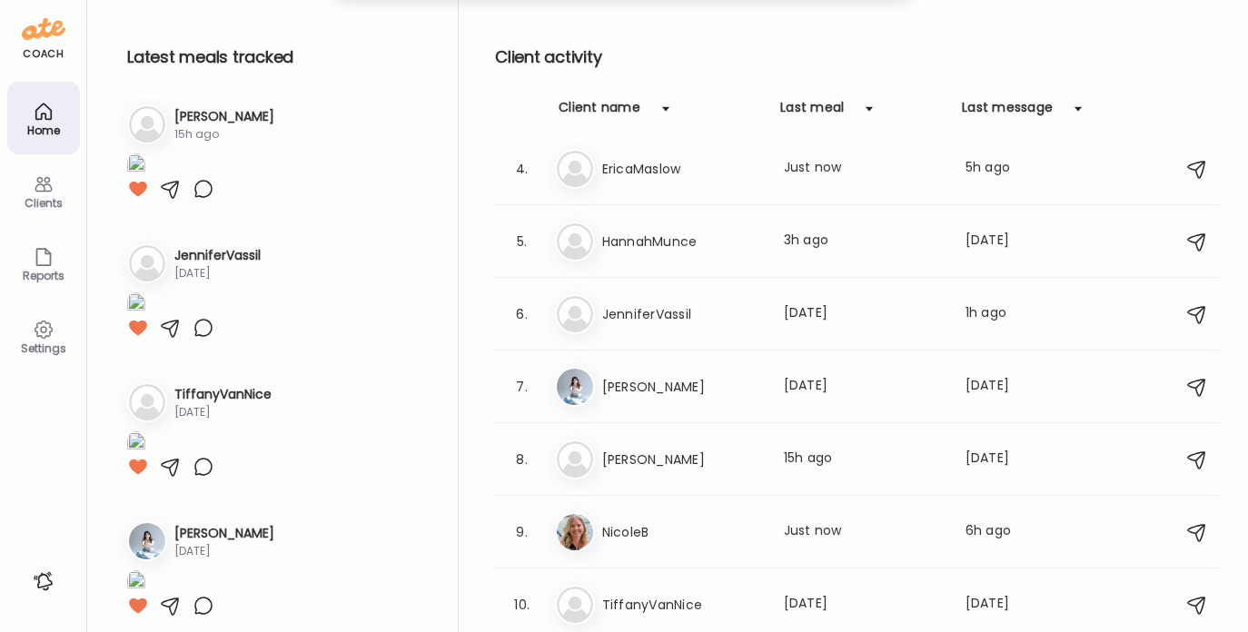
scroll to position [694, 0]
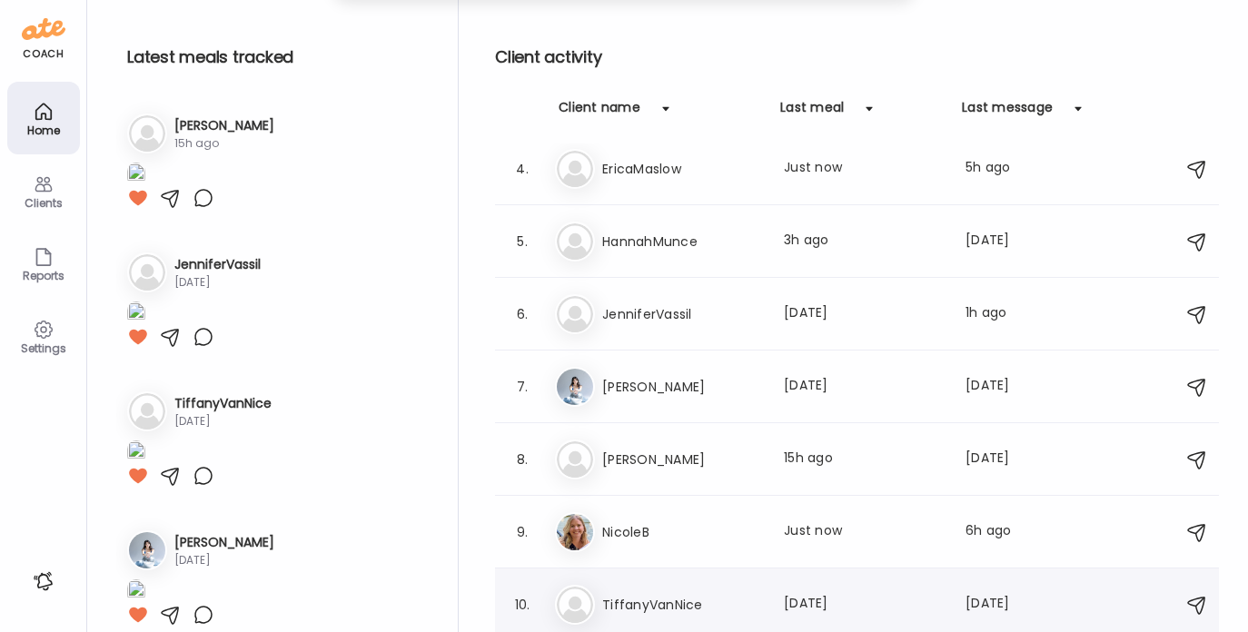
click at [664, 610] on h3 "TiffanyVanNice" at bounding box center [682, 605] width 160 height 22
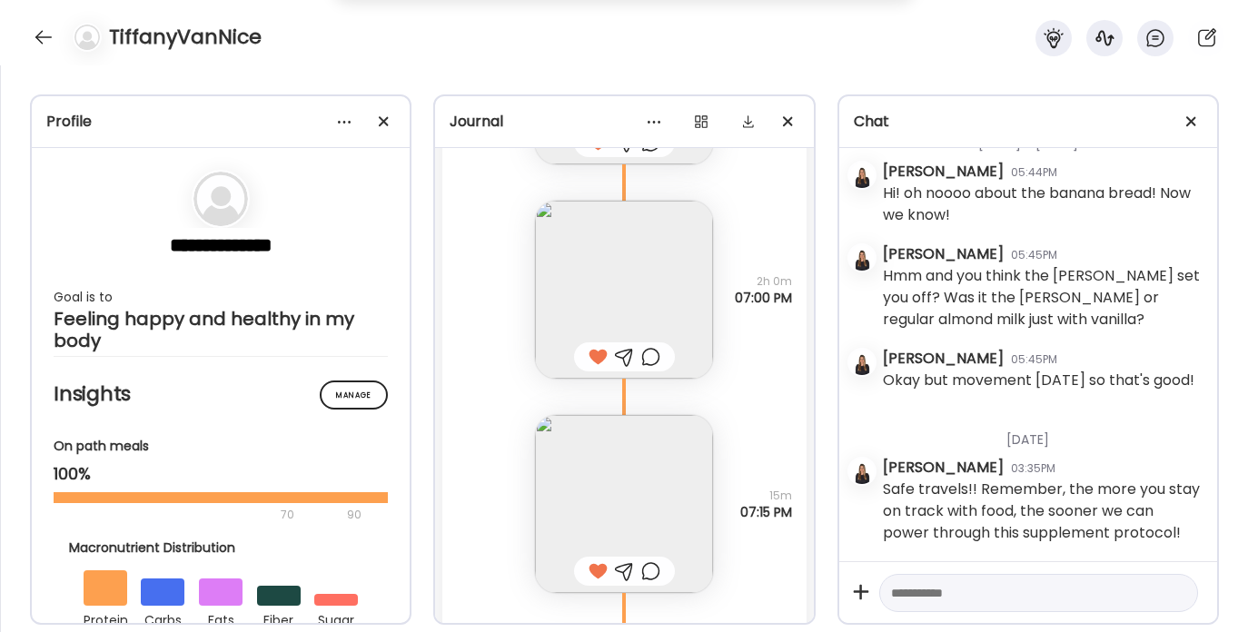
scroll to position [18128, 0]
click at [35, 32] on div at bounding box center [43, 37] width 29 height 29
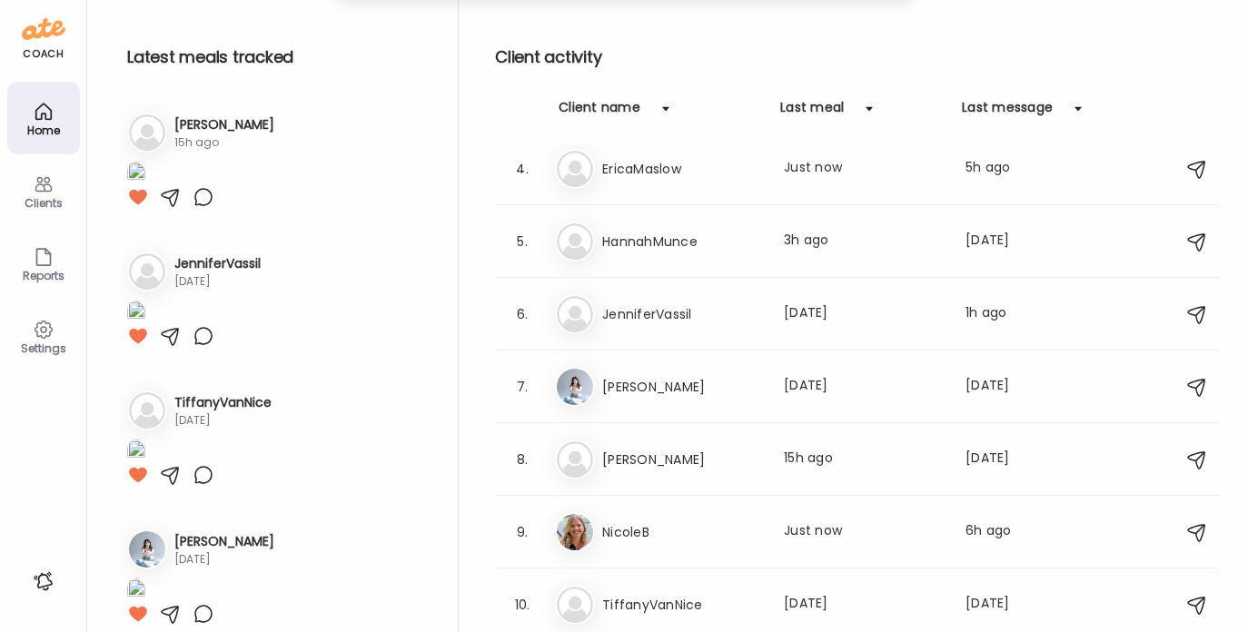
scroll to position [694, 0]
